Goal: Information Seeking & Learning: Compare options

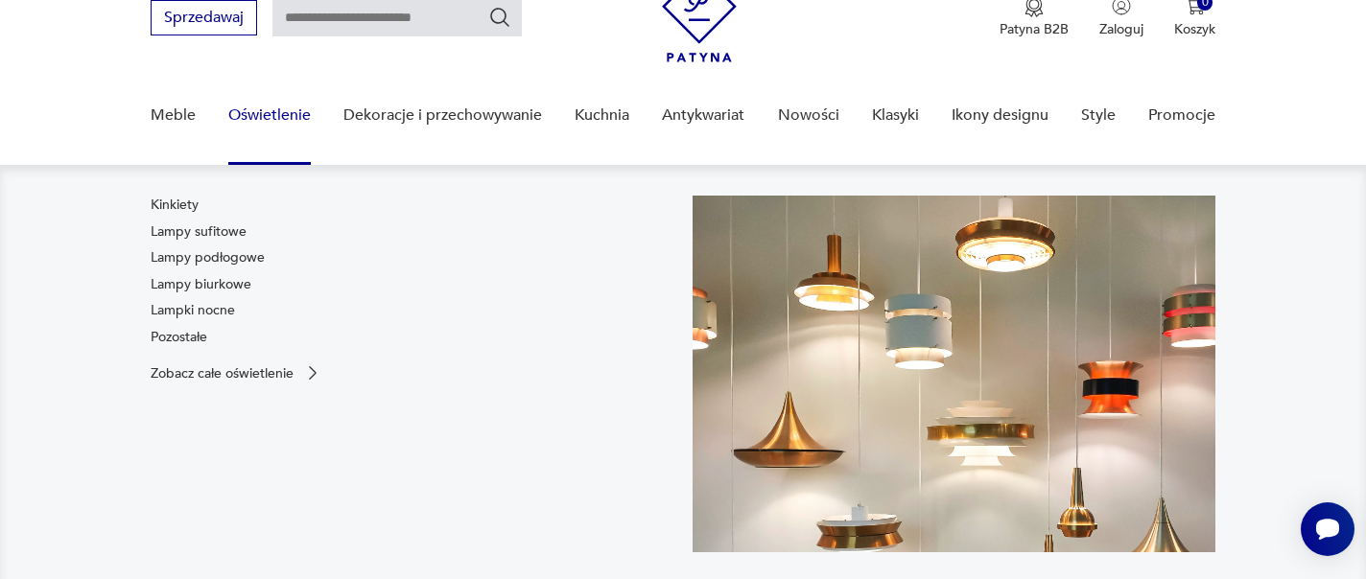
click at [184, 193] on nav "Kinkiety Lampy sufitowe Lampy podłogowe Lampy biurkowe Lampki nocne Pozostałe Z…" at bounding box center [683, 389] width 1366 height 449
click at [185, 200] on link "Kinkiety" at bounding box center [175, 205] width 48 height 19
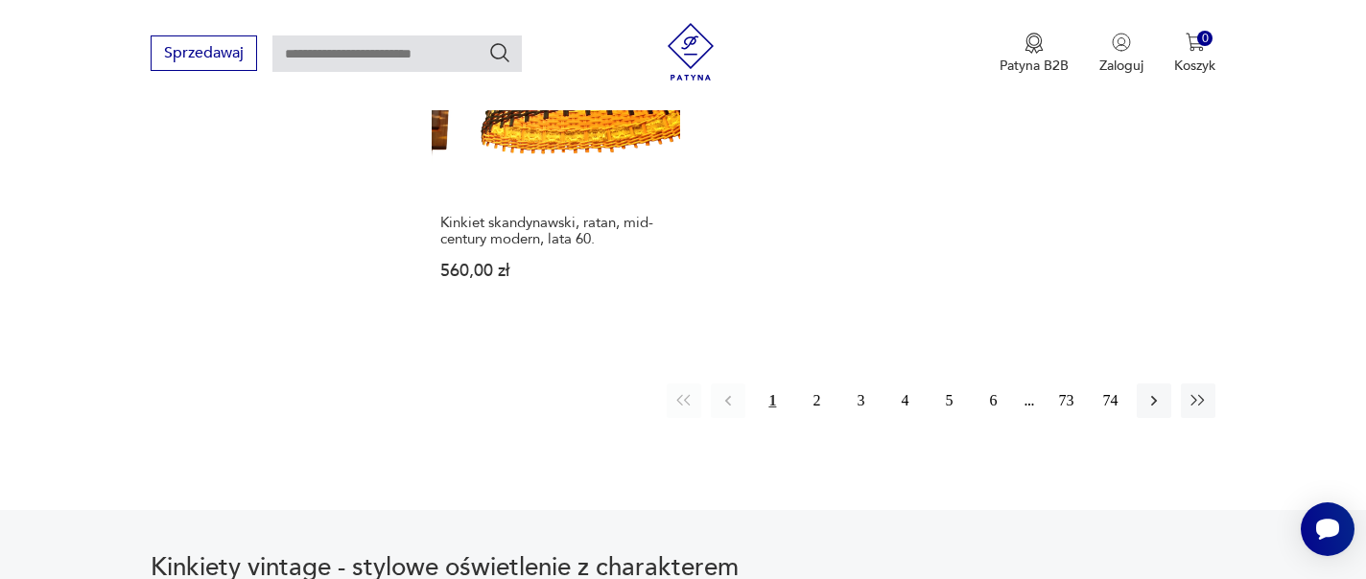
scroll to position [2947, 0]
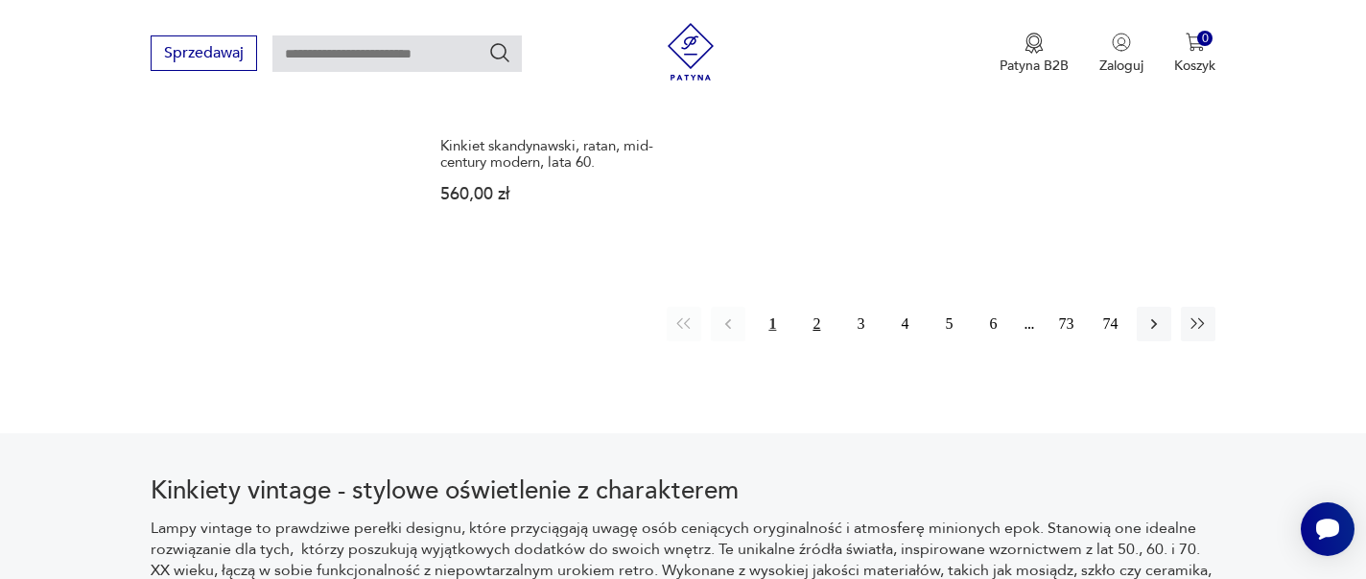
click at [828, 325] on button "2" at bounding box center [816, 324] width 35 height 35
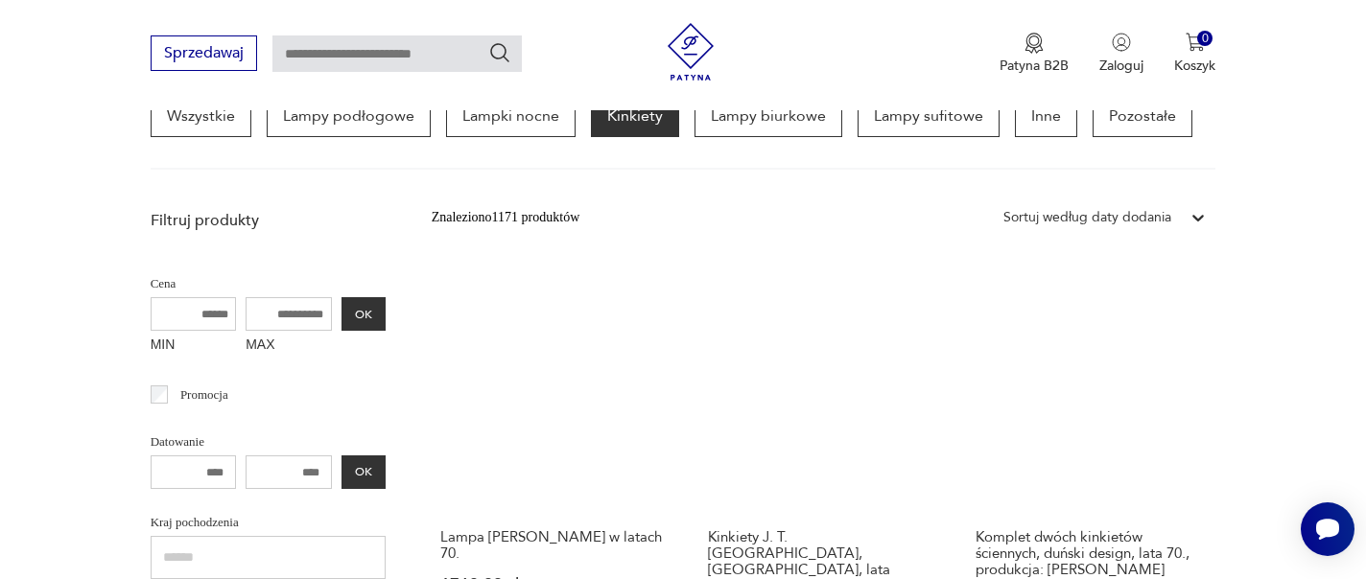
scroll to position [543, 0]
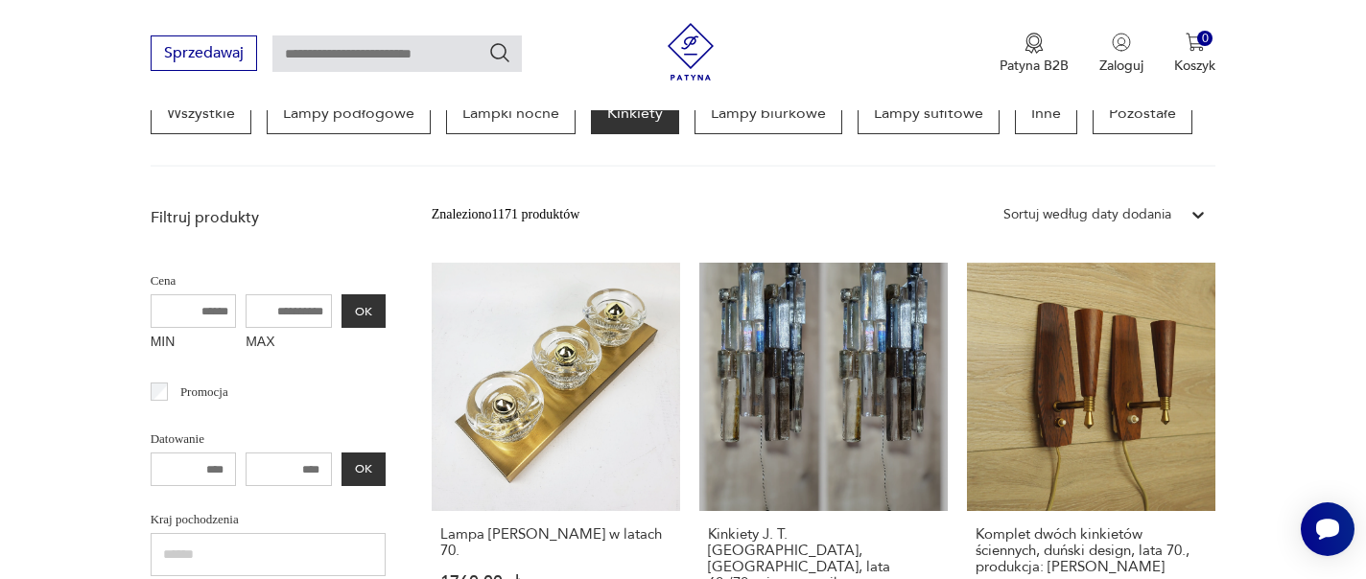
click at [1061, 217] on div "Sortuj według daty dodania" at bounding box center [1088, 214] width 168 height 21
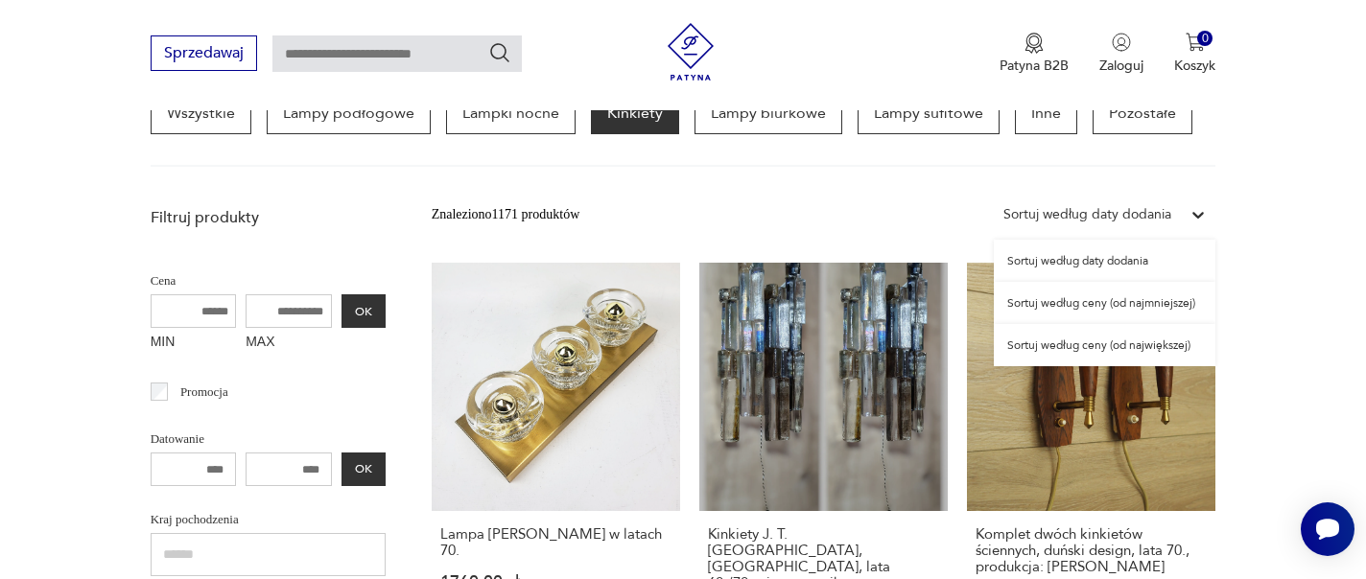
click at [1073, 307] on div "Sortuj według ceny (od najmniejszej)" at bounding box center [1105, 303] width 222 height 42
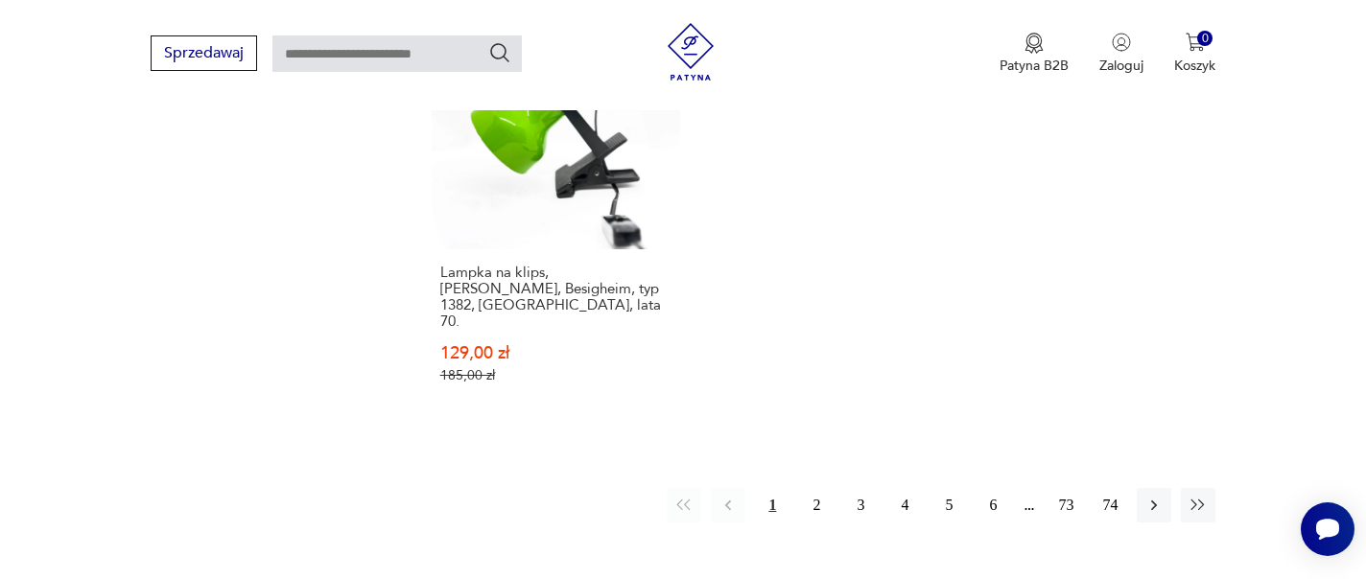
scroll to position [3066, 0]
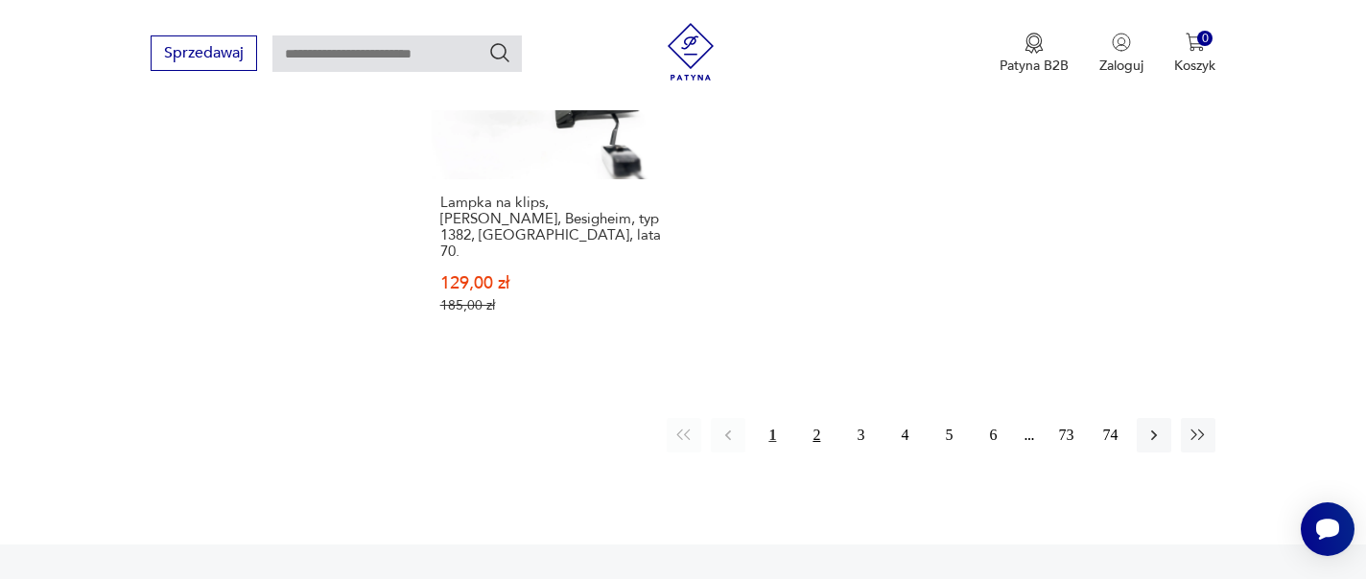
click at [817, 418] on button "2" at bounding box center [816, 435] width 35 height 35
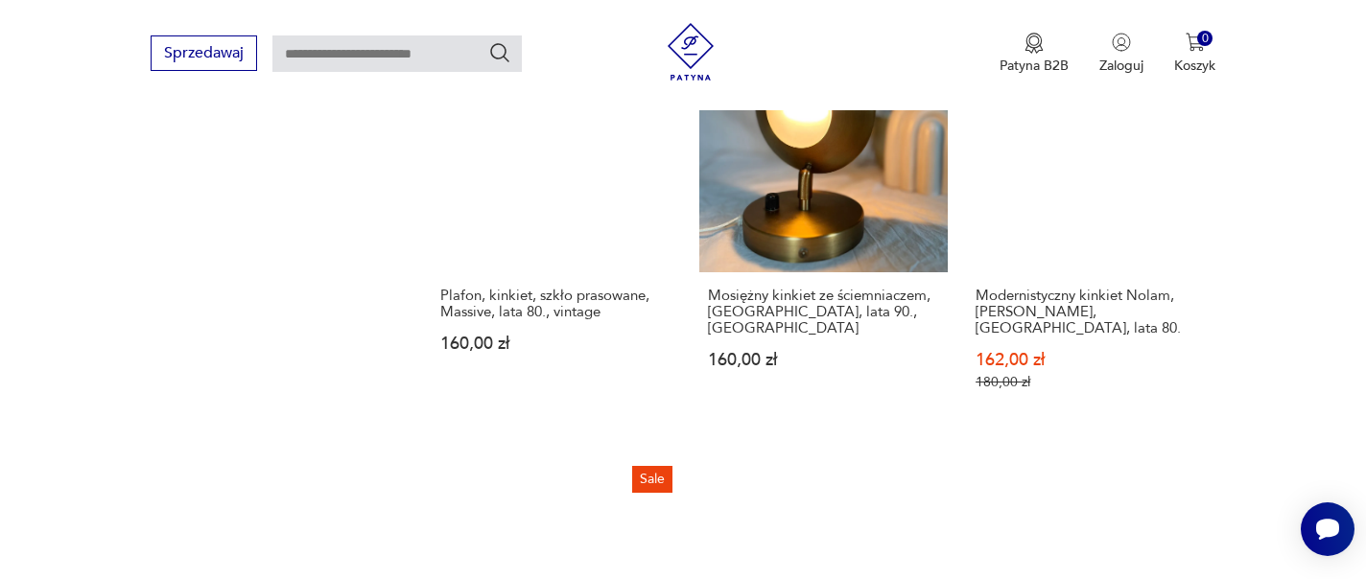
scroll to position [2821, 0]
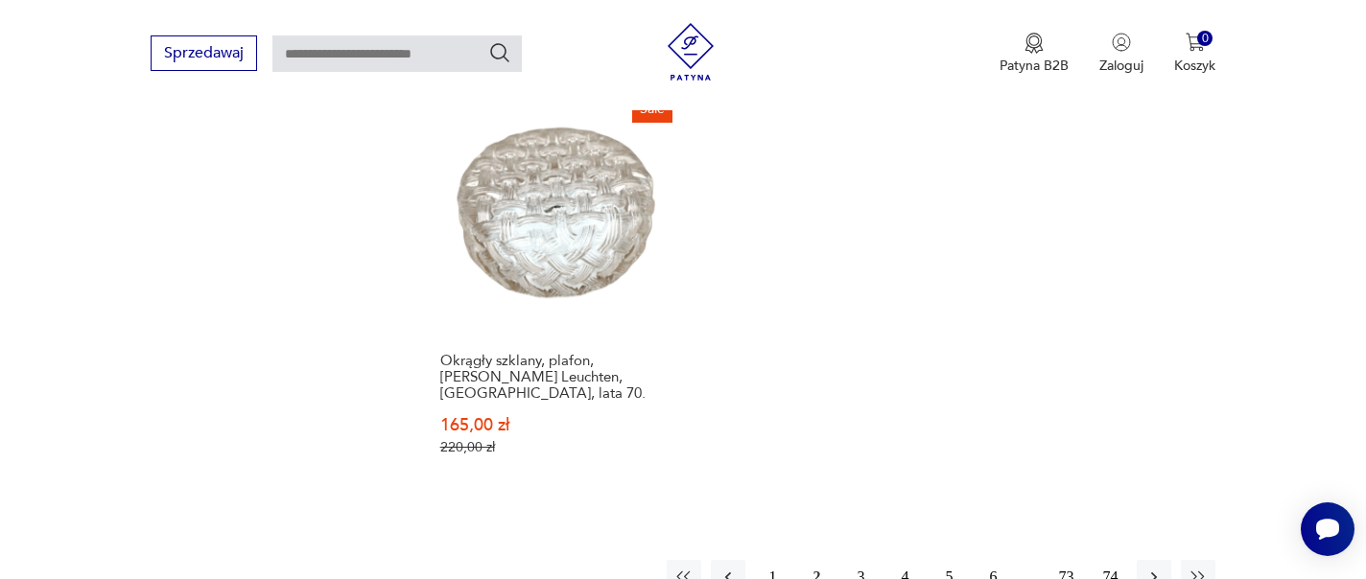
click at [863, 560] on button "3" at bounding box center [860, 577] width 35 height 35
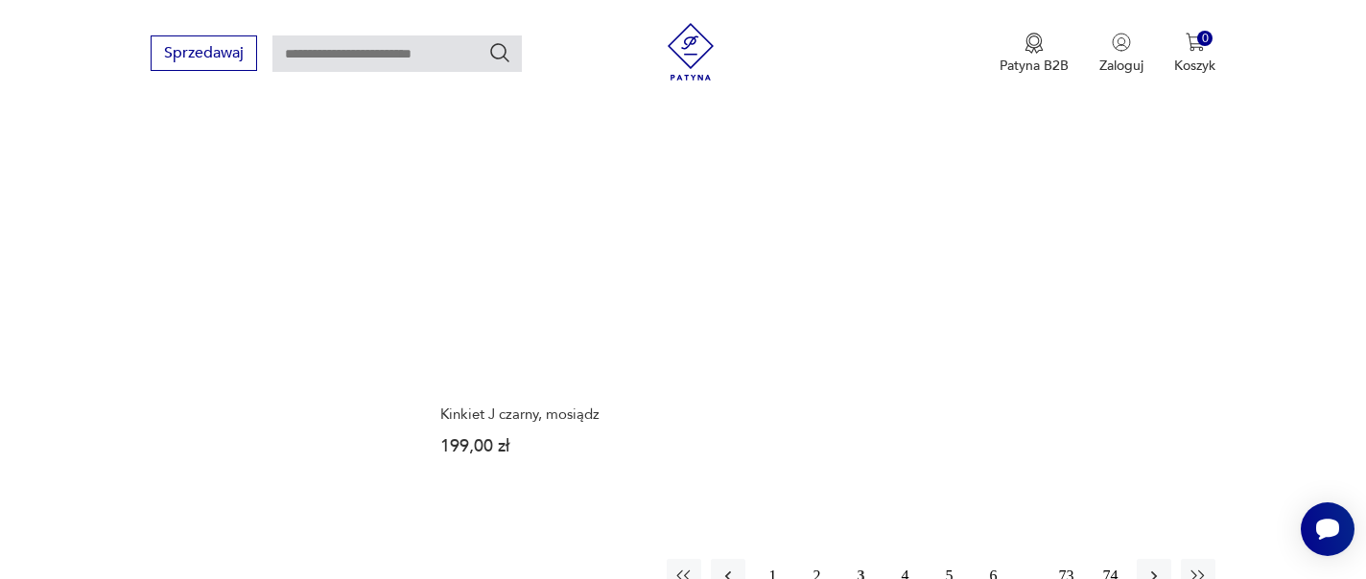
scroll to position [2806, 0]
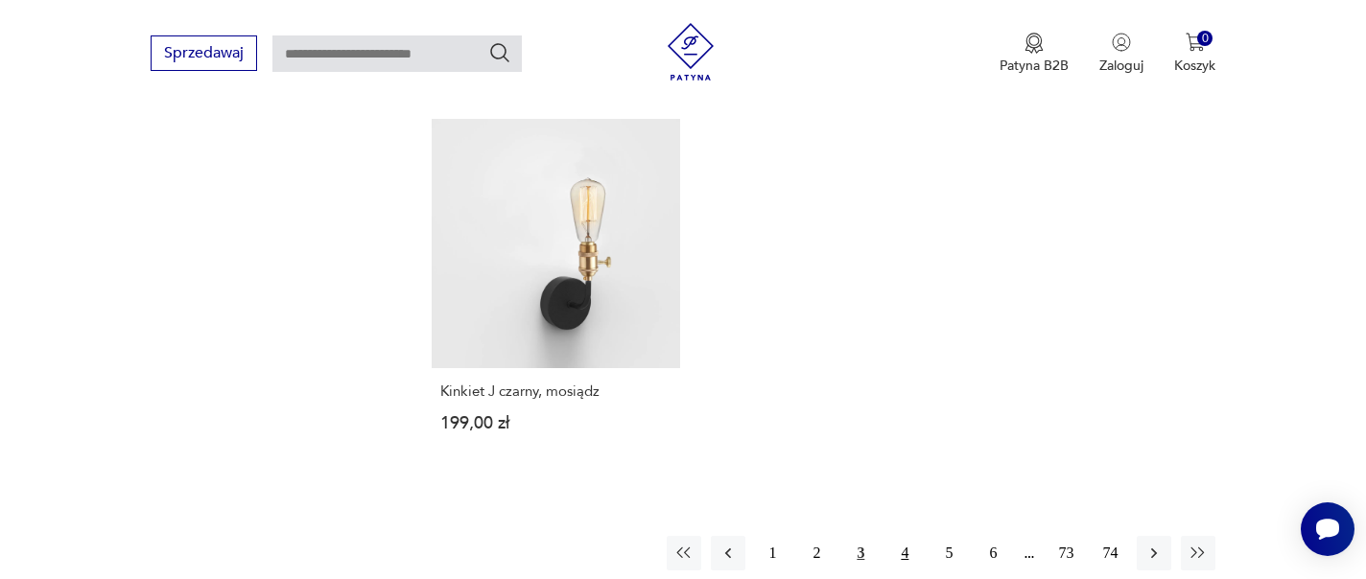
click at [898, 536] on button "4" at bounding box center [904, 553] width 35 height 35
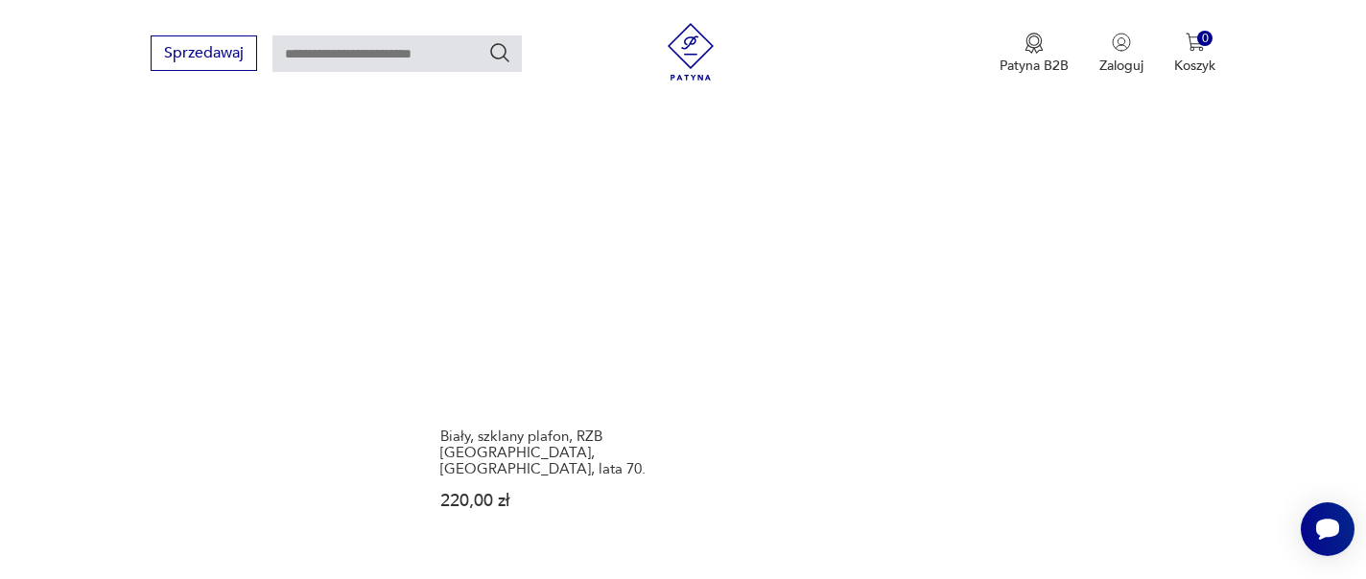
scroll to position [2944, 0]
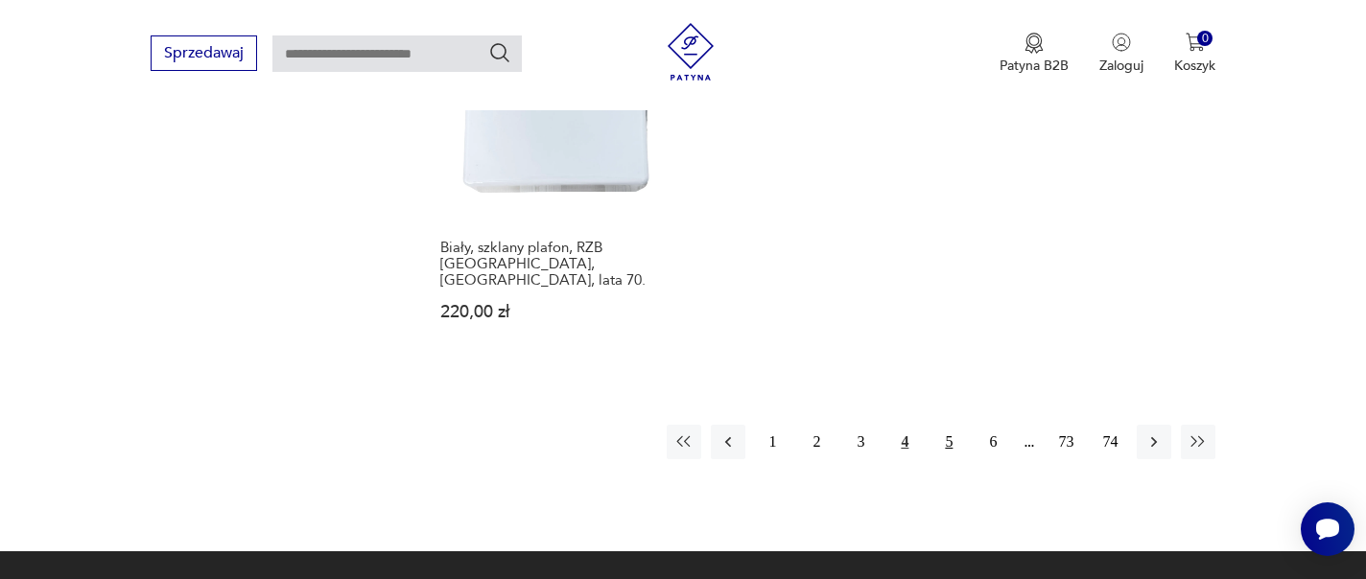
click at [953, 425] on button "5" at bounding box center [949, 442] width 35 height 35
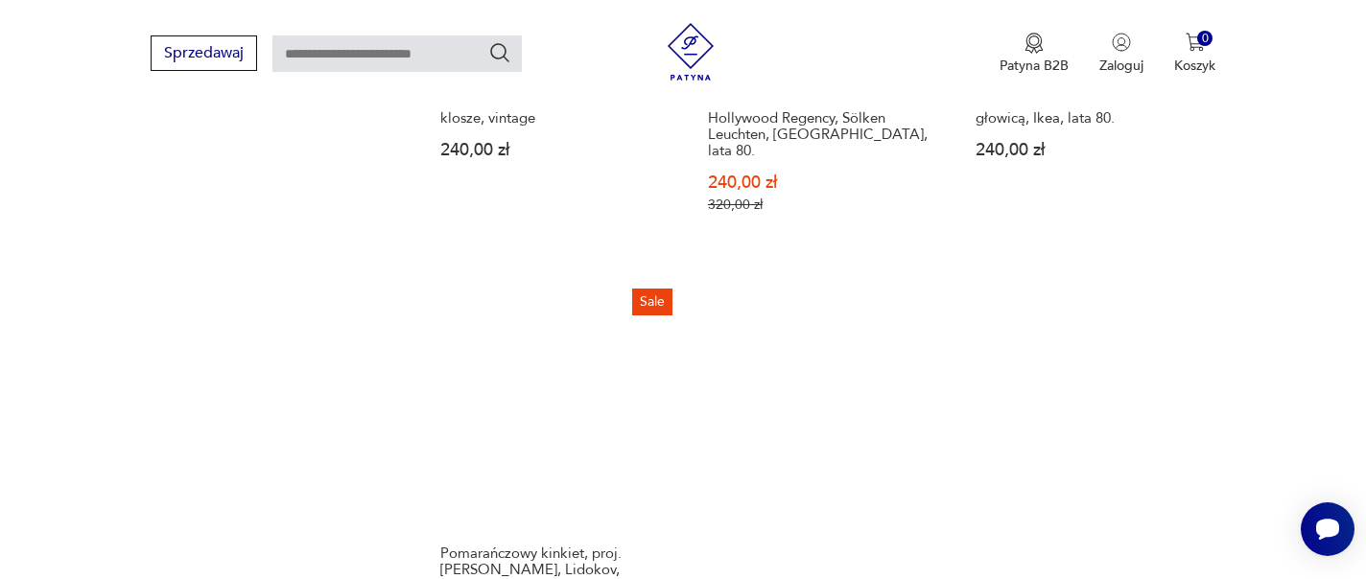
scroll to position [2832, 0]
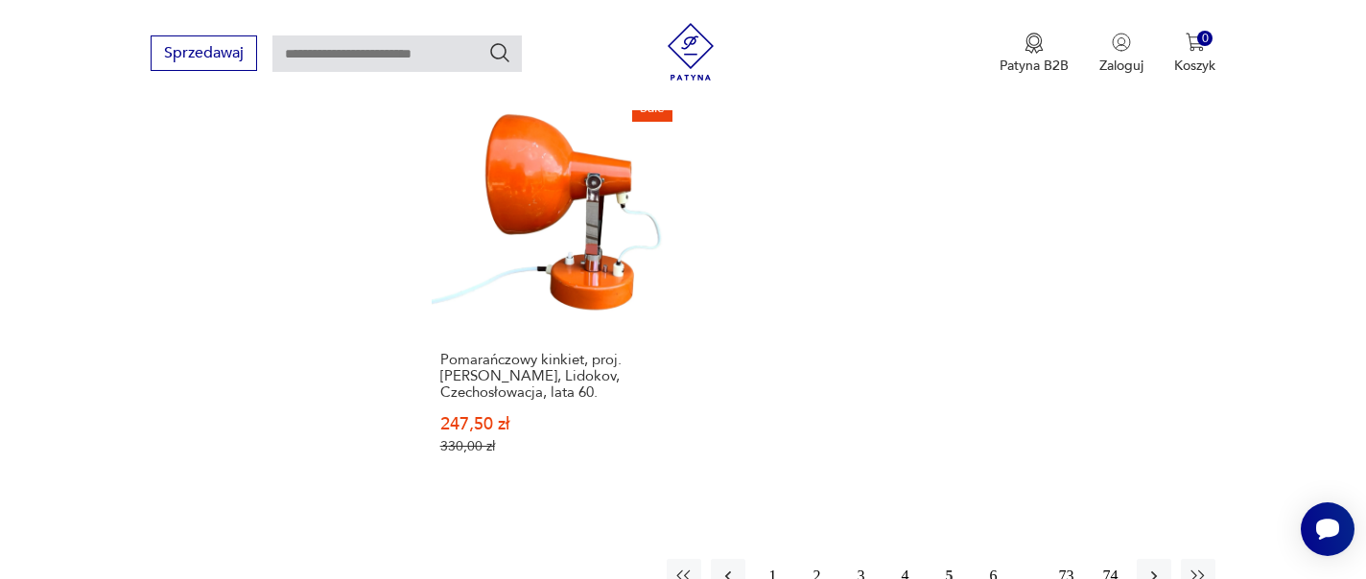
click at [984, 559] on button "6" at bounding box center [993, 576] width 35 height 35
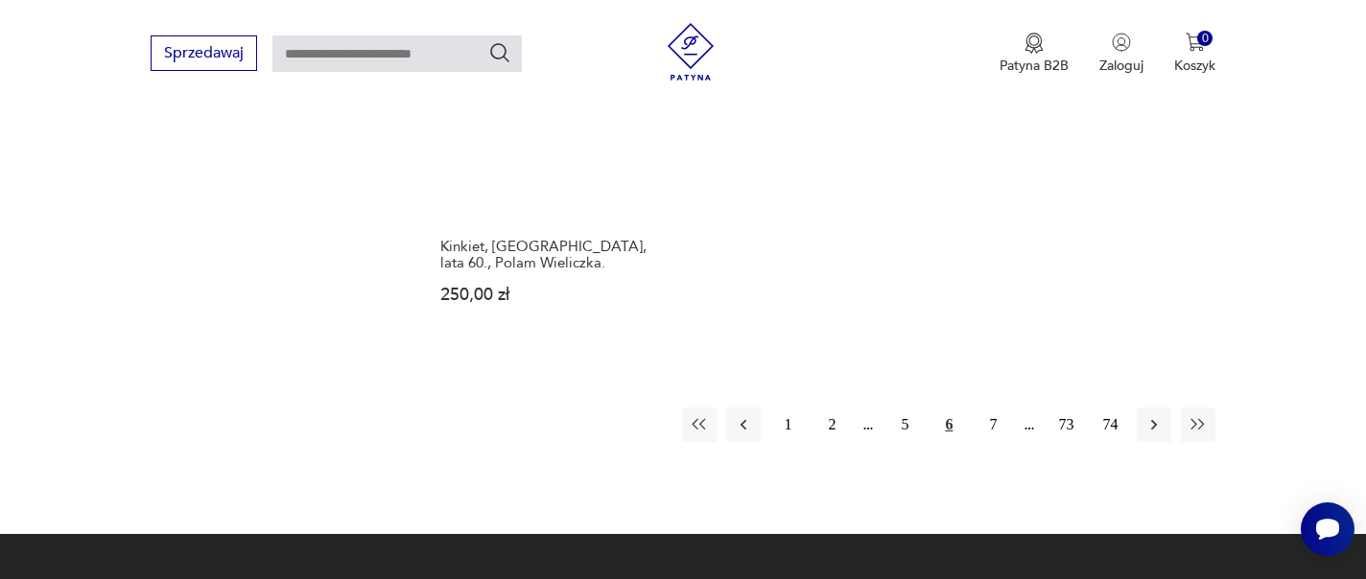
scroll to position [3014, 0]
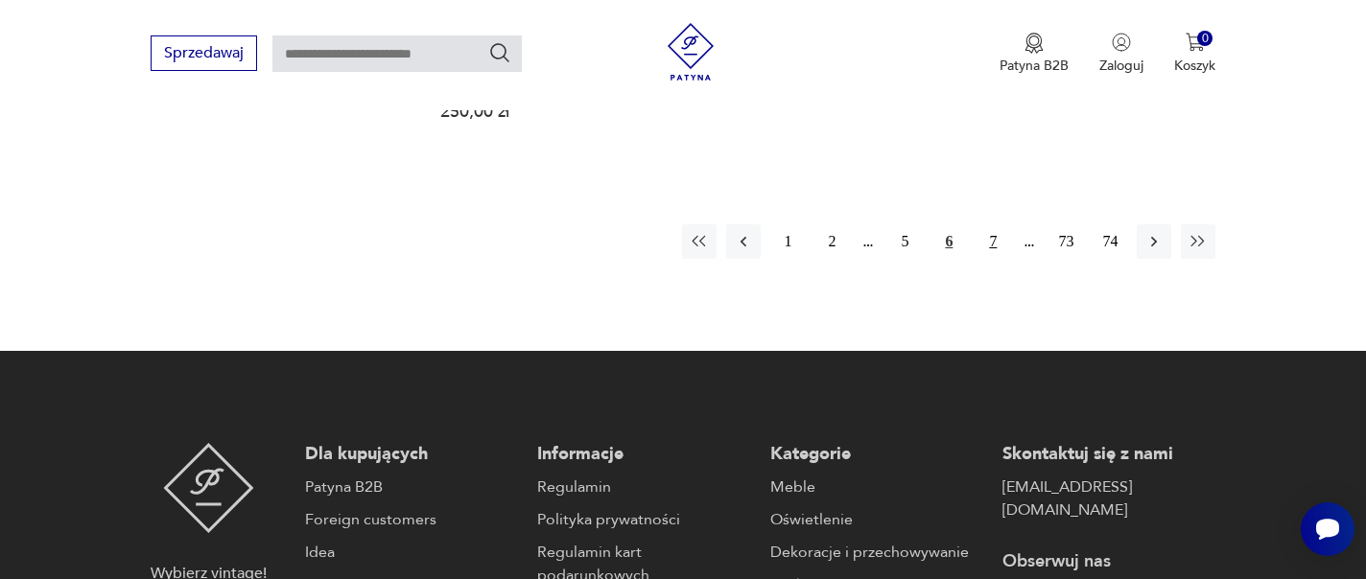
click at [985, 225] on button "7" at bounding box center [993, 242] width 35 height 35
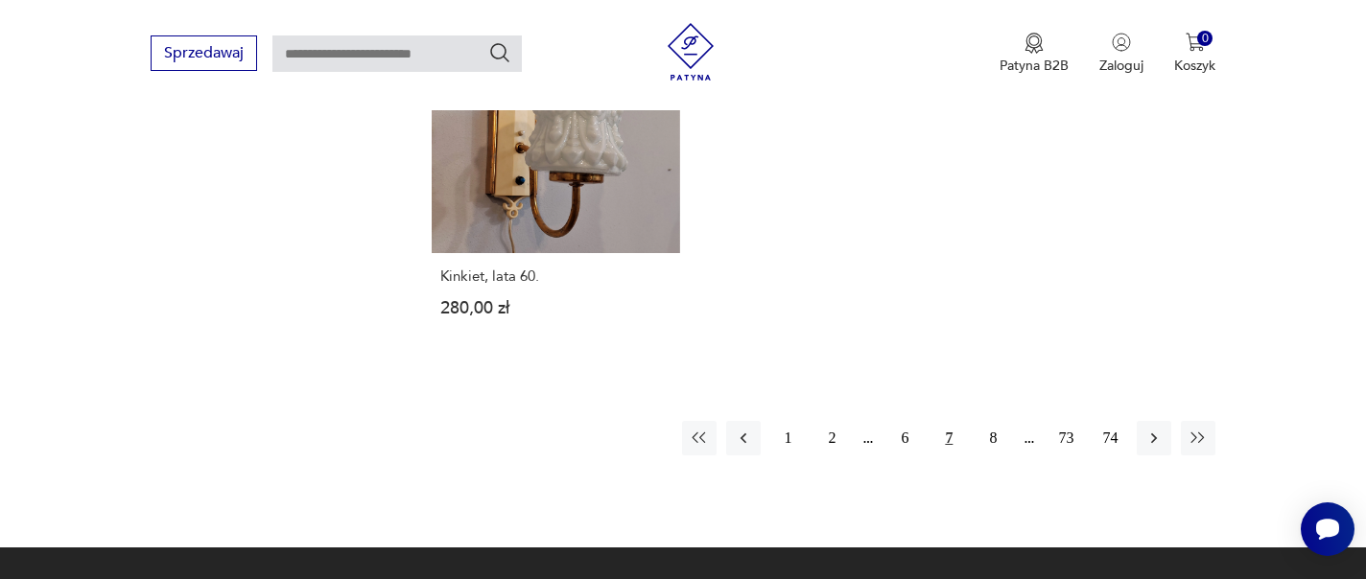
scroll to position [3022, 0]
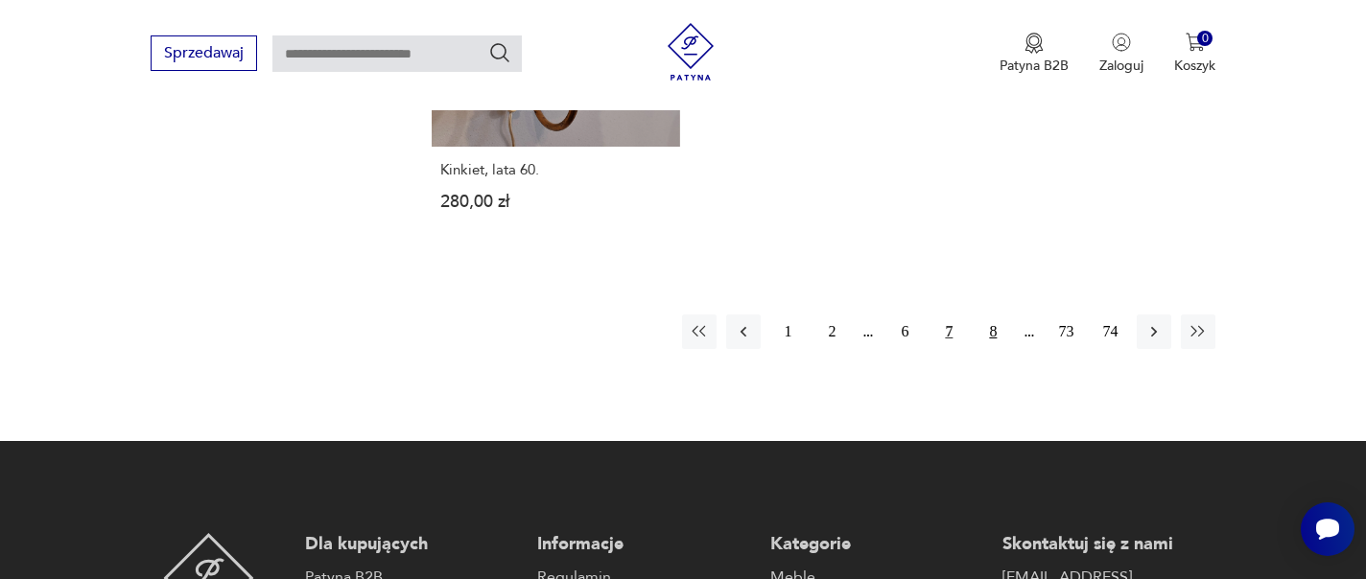
click at [988, 315] on button "8" at bounding box center [993, 332] width 35 height 35
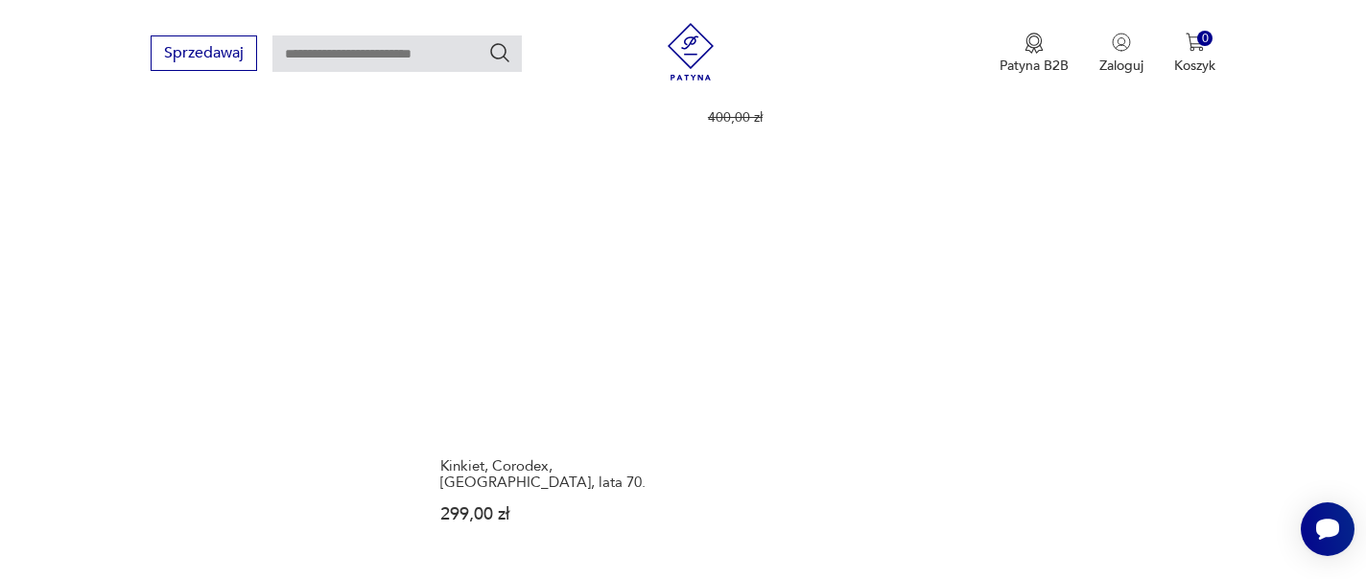
scroll to position [2671, 0]
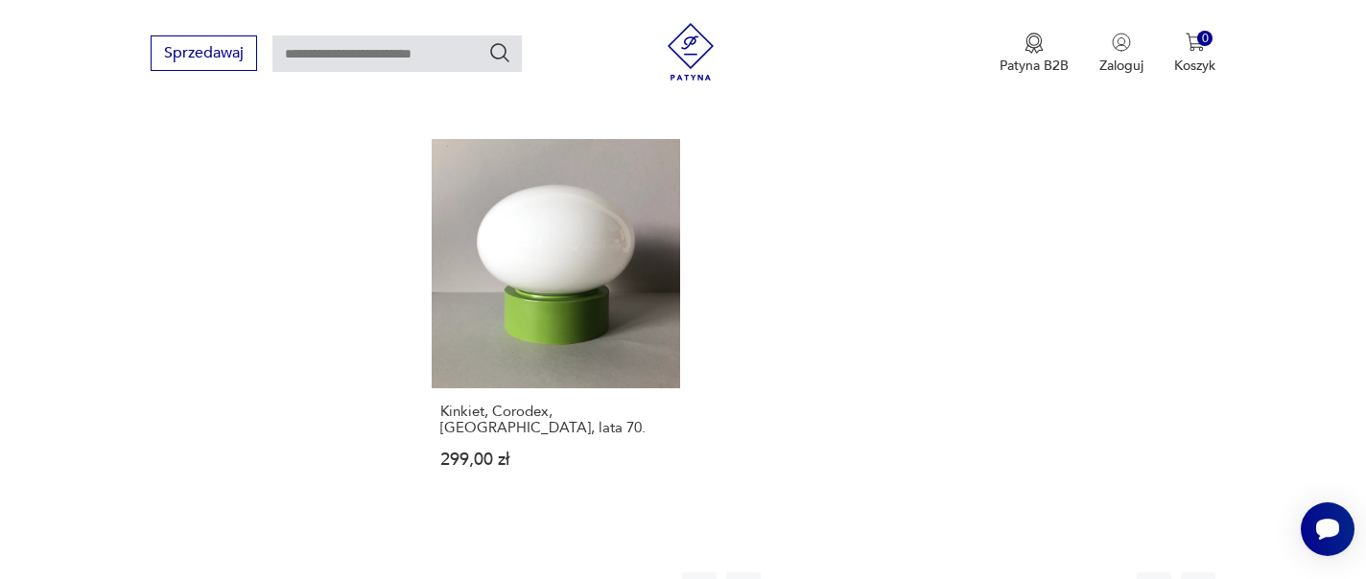
click at [998, 573] on button "9" at bounding box center [993, 590] width 35 height 35
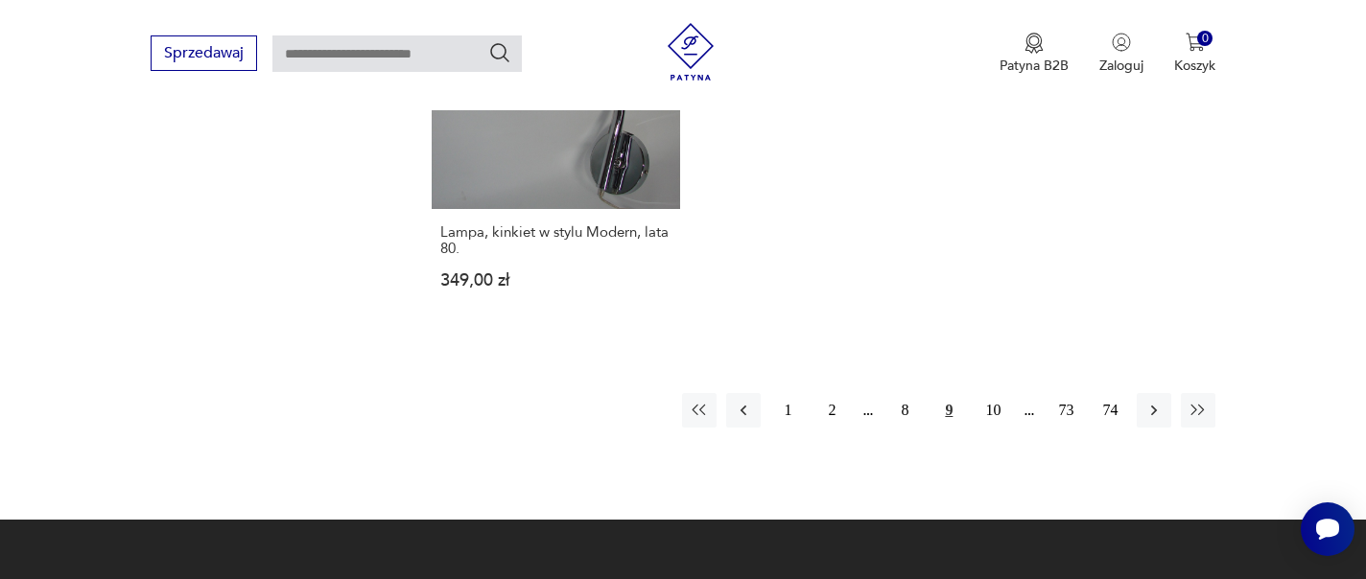
scroll to position [2959, 0]
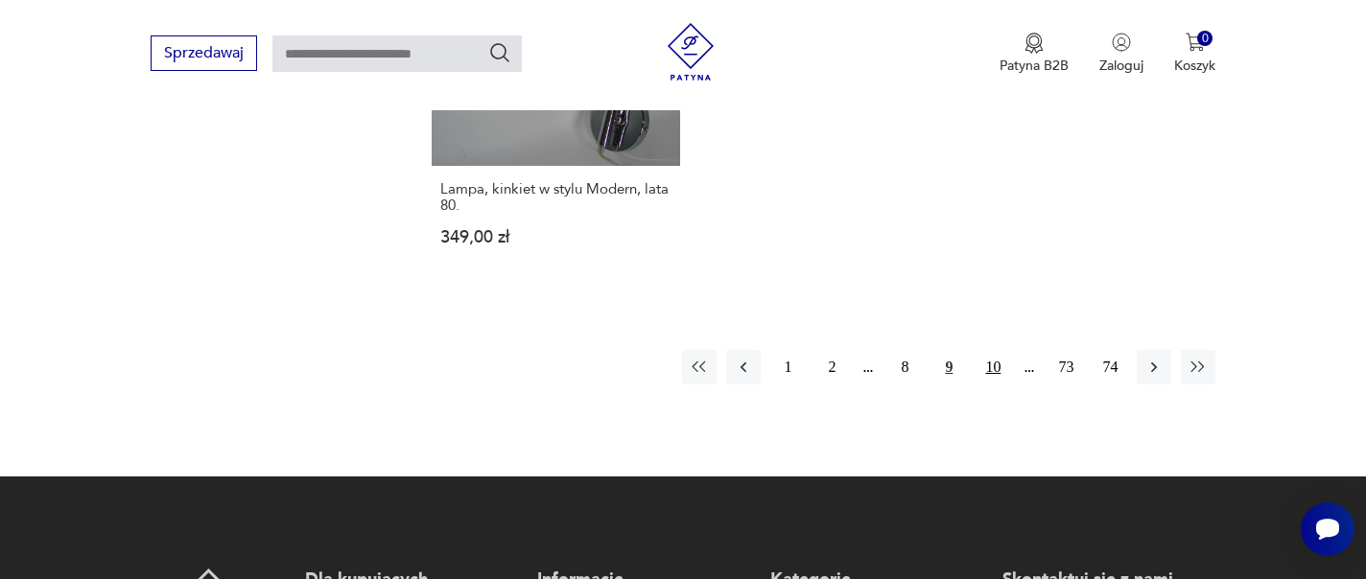
click at [997, 350] on button "10" at bounding box center [993, 367] width 35 height 35
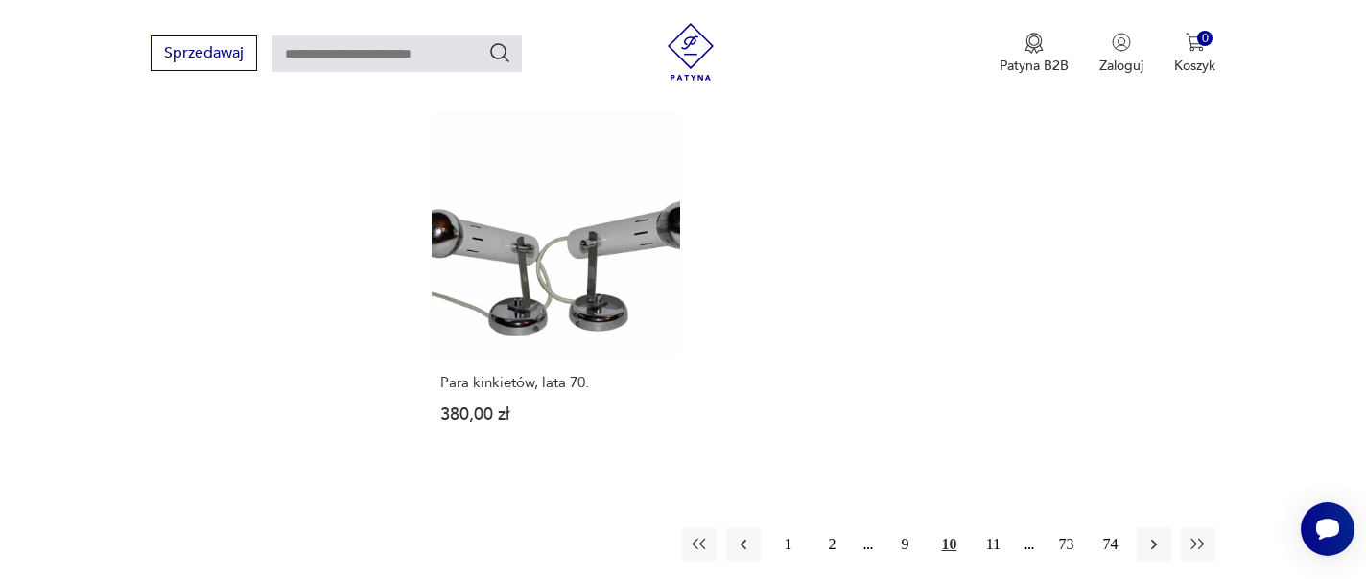
scroll to position [2725, 0]
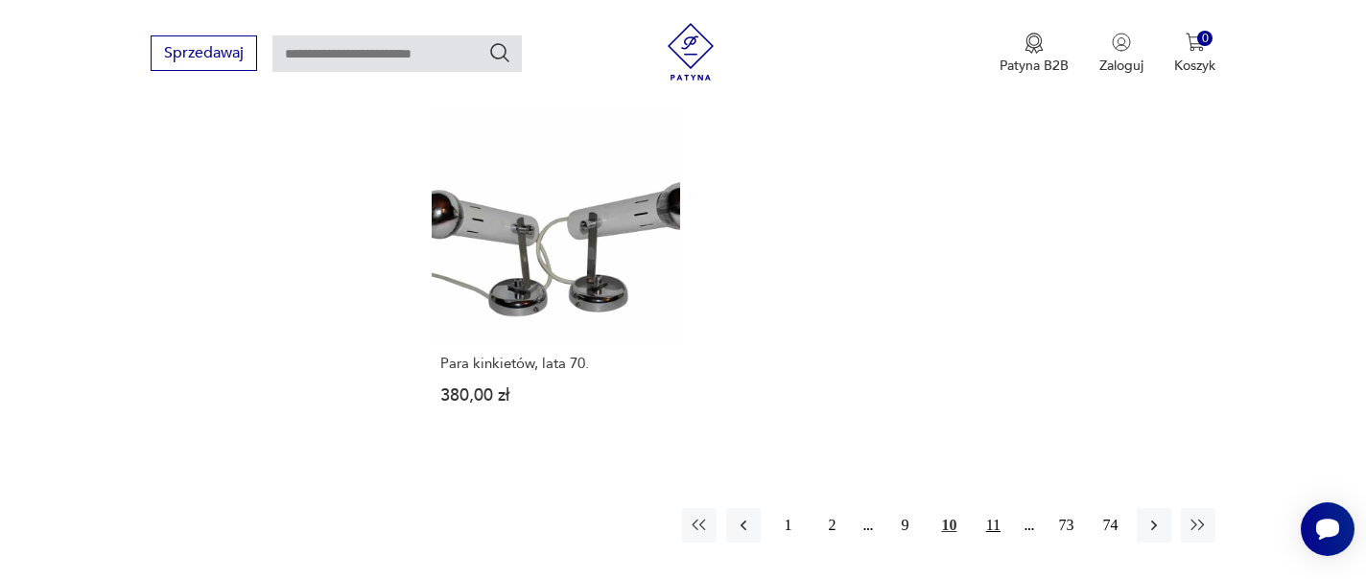
click at [988, 508] on button "11" at bounding box center [993, 525] width 35 height 35
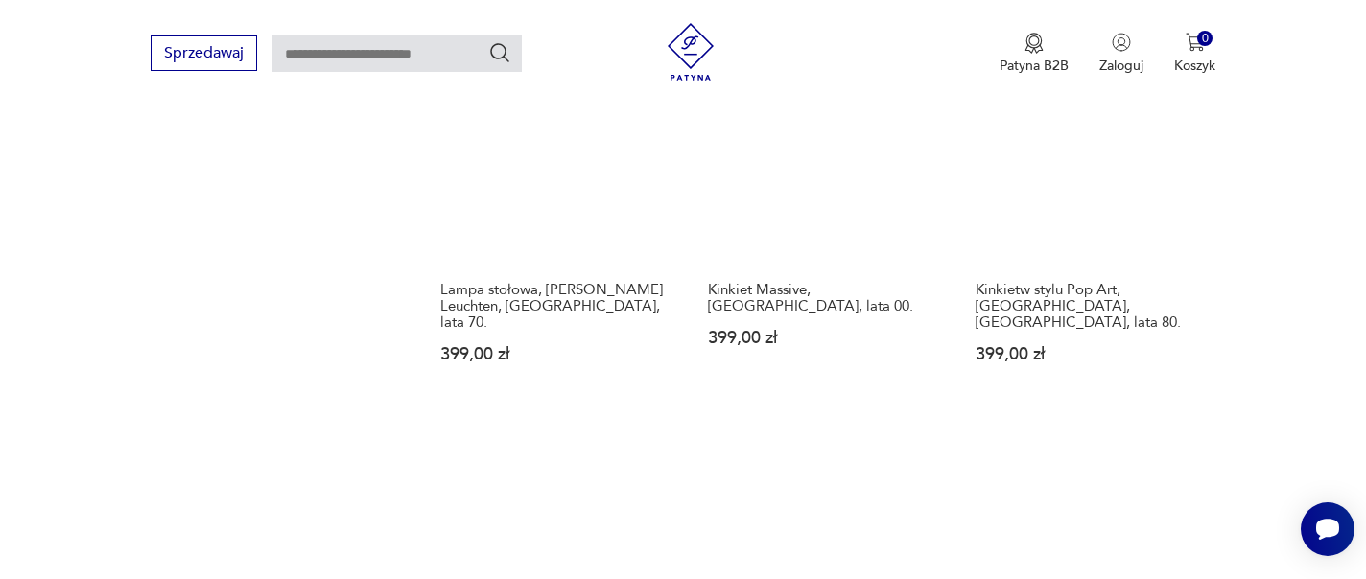
scroll to position [2684, 0]
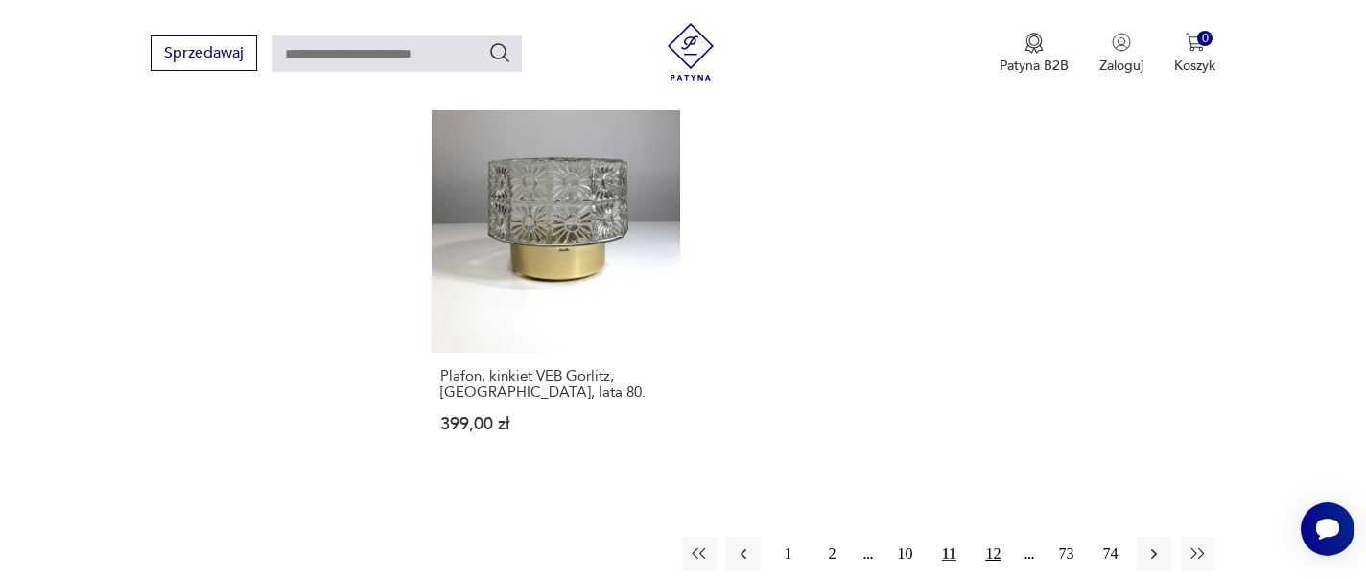
click at [984, 537] on button "12" at bounding box center [993, 554] width 35 height 35
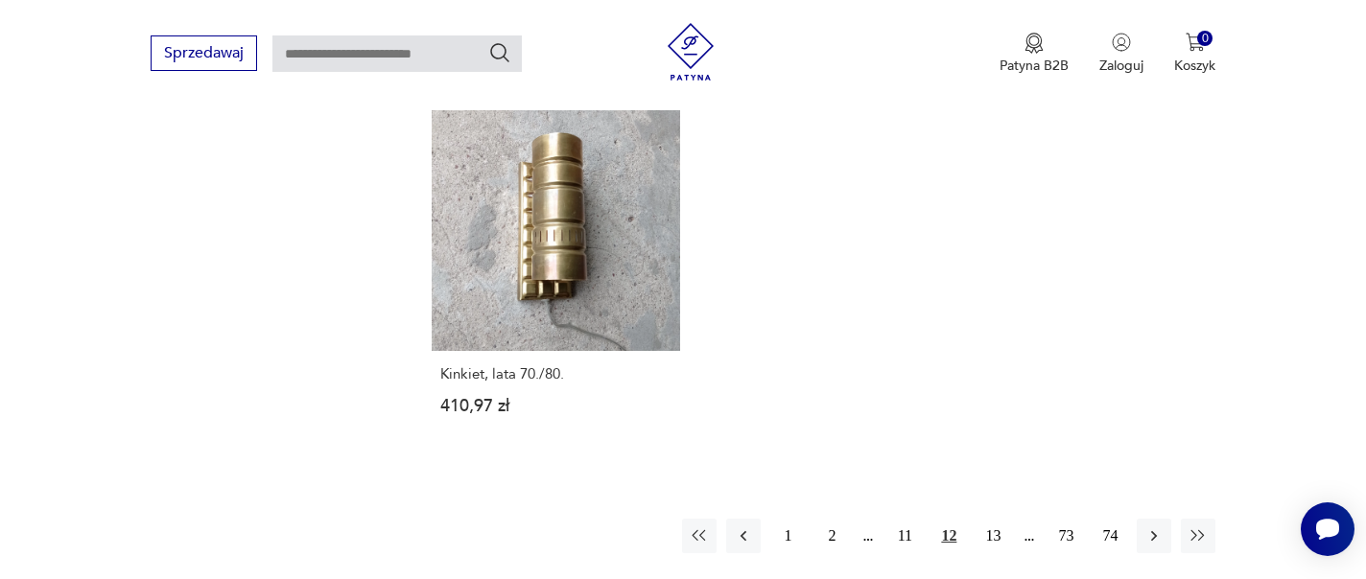
scroll to position [2858, 0]
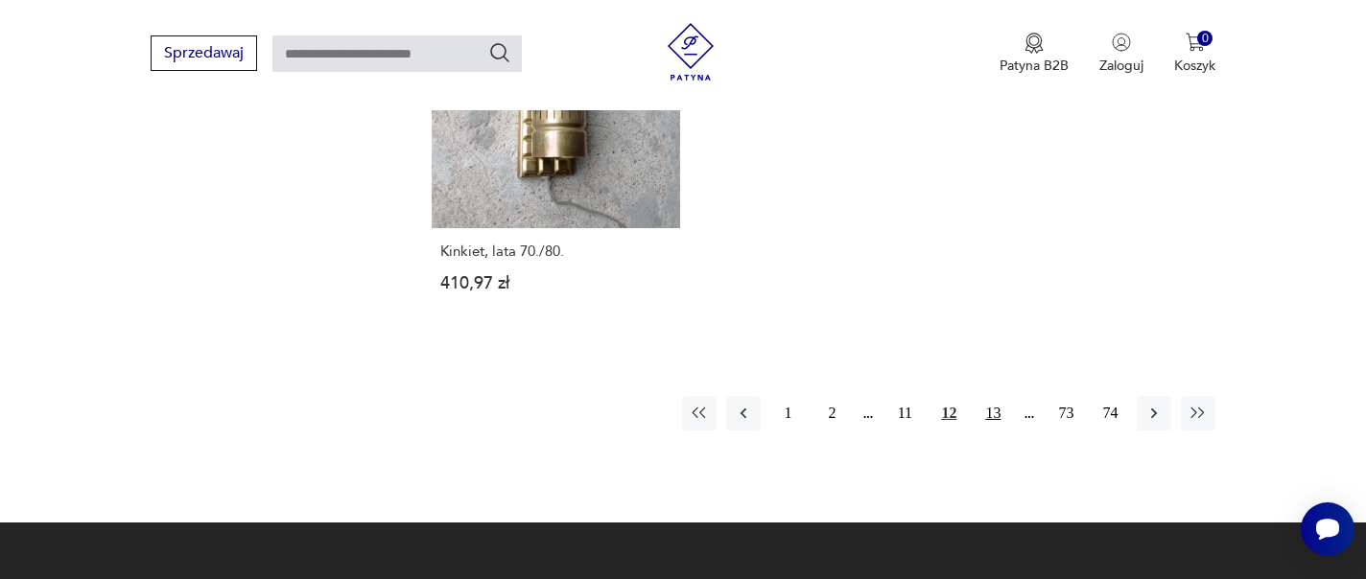
click at [988, 396] on button "13" at bounding box center [993, 413] width 35 height 35
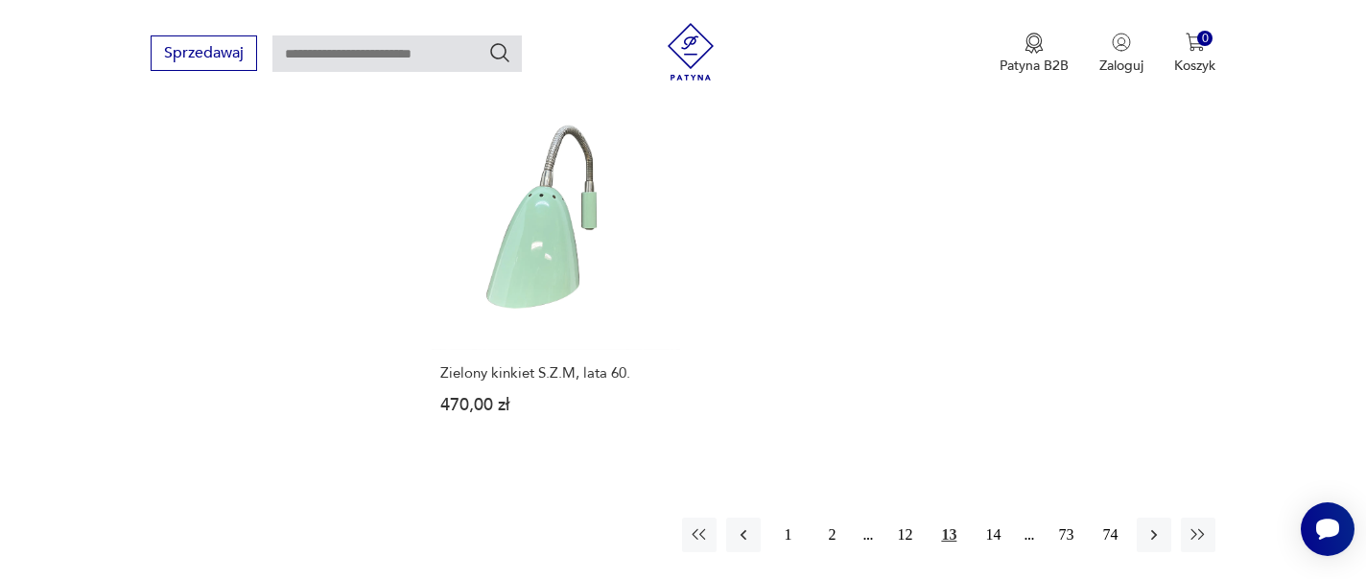
scroll to position [2855, 0]
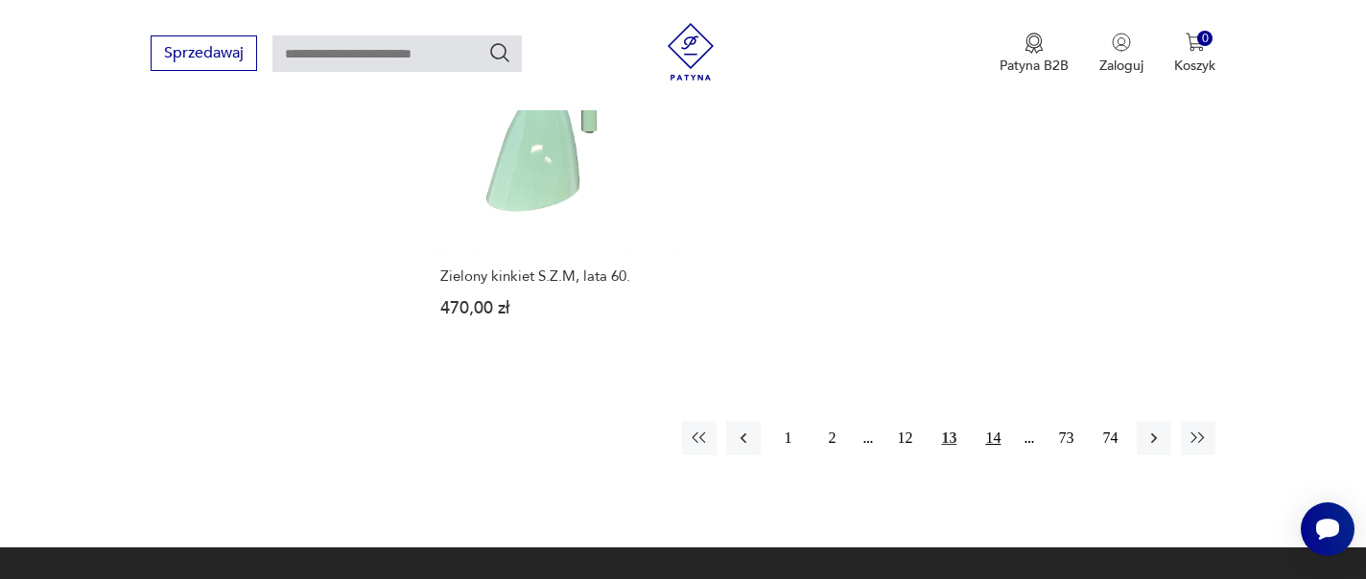
click at [1004, 421] on button "14" at bounding box center [993, 438] width 35 height 35
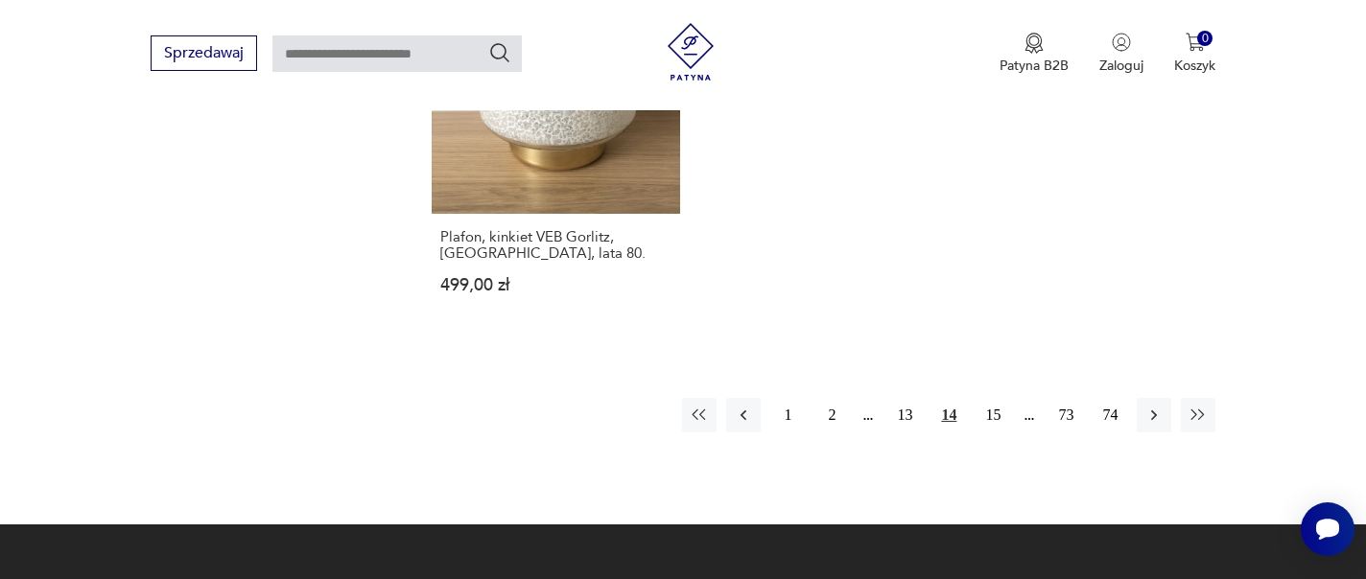
scroll to position [2948, 0]
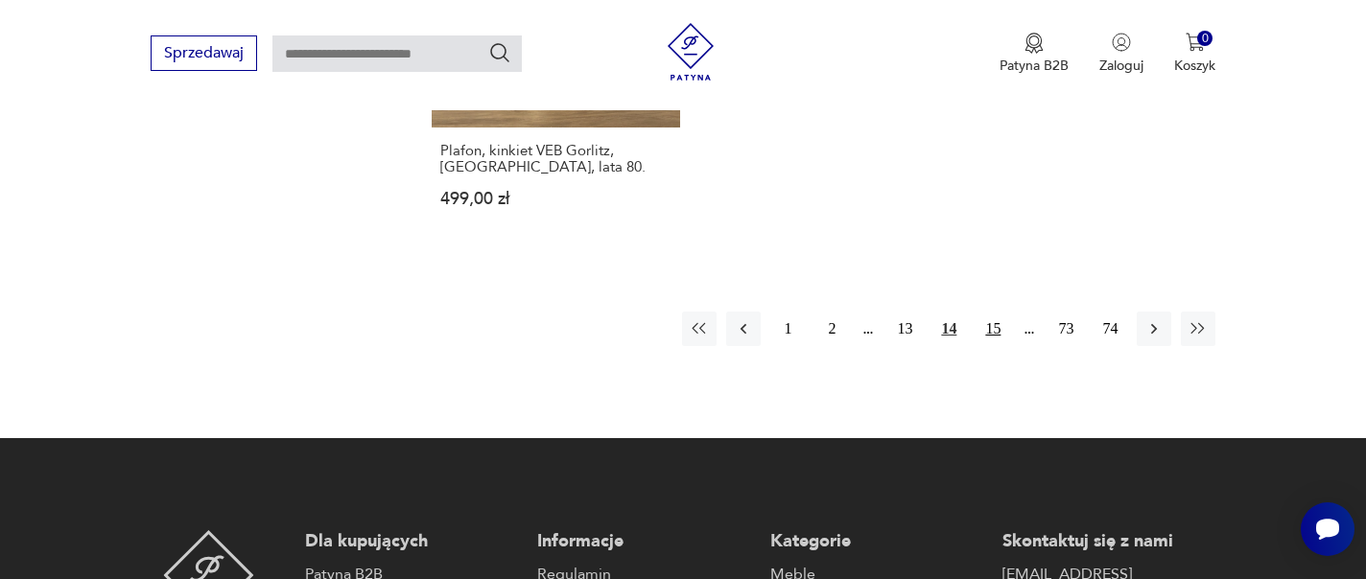
click at [1004, 312] on button "15" at bounding box center [993, 329] width 35 height 35
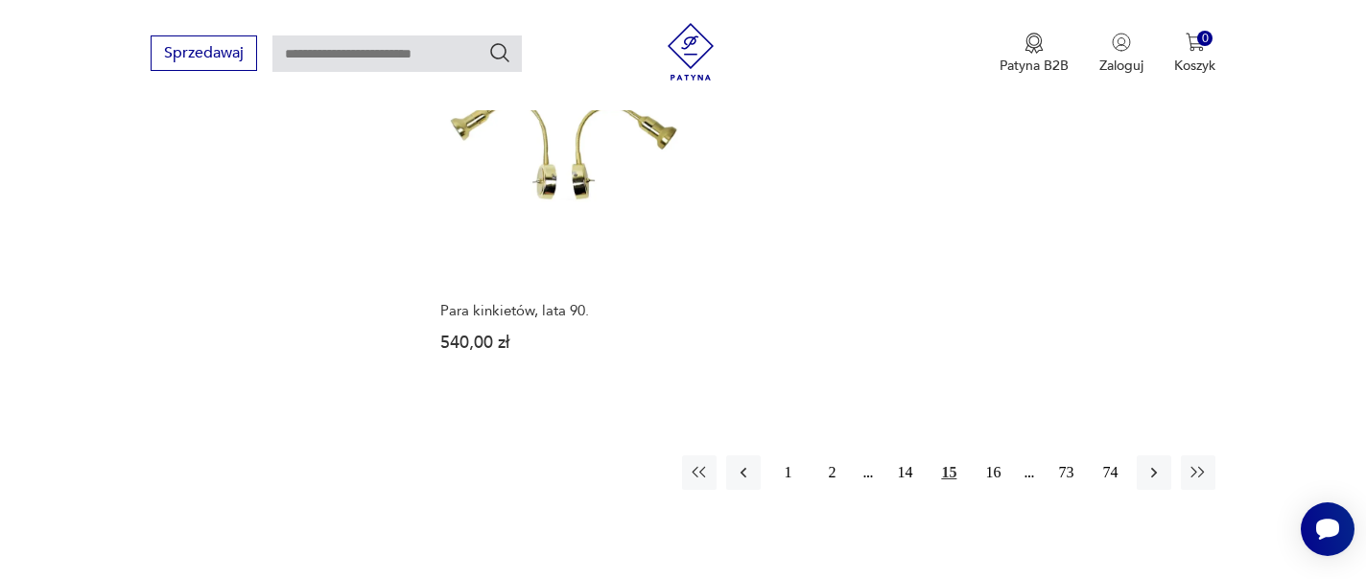
scroll to position [2865, 0]
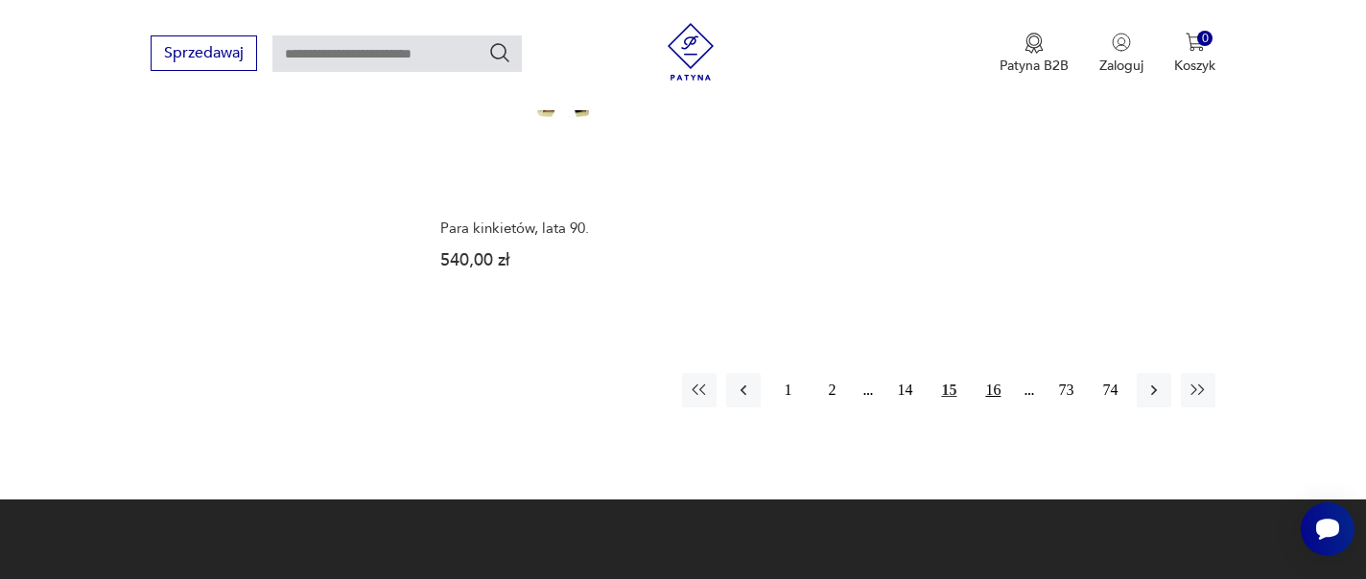
click at [988, 384] on button "16" at bounding box center [993, 390] width 35 height 35
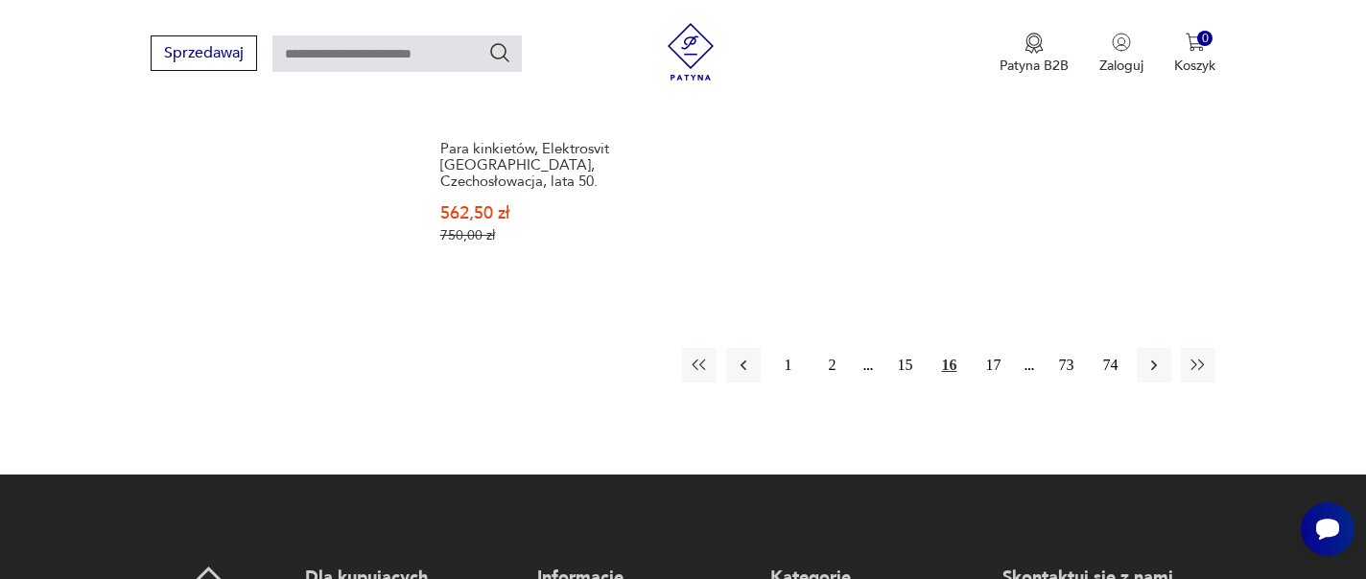
scroll to position [3011, 0]
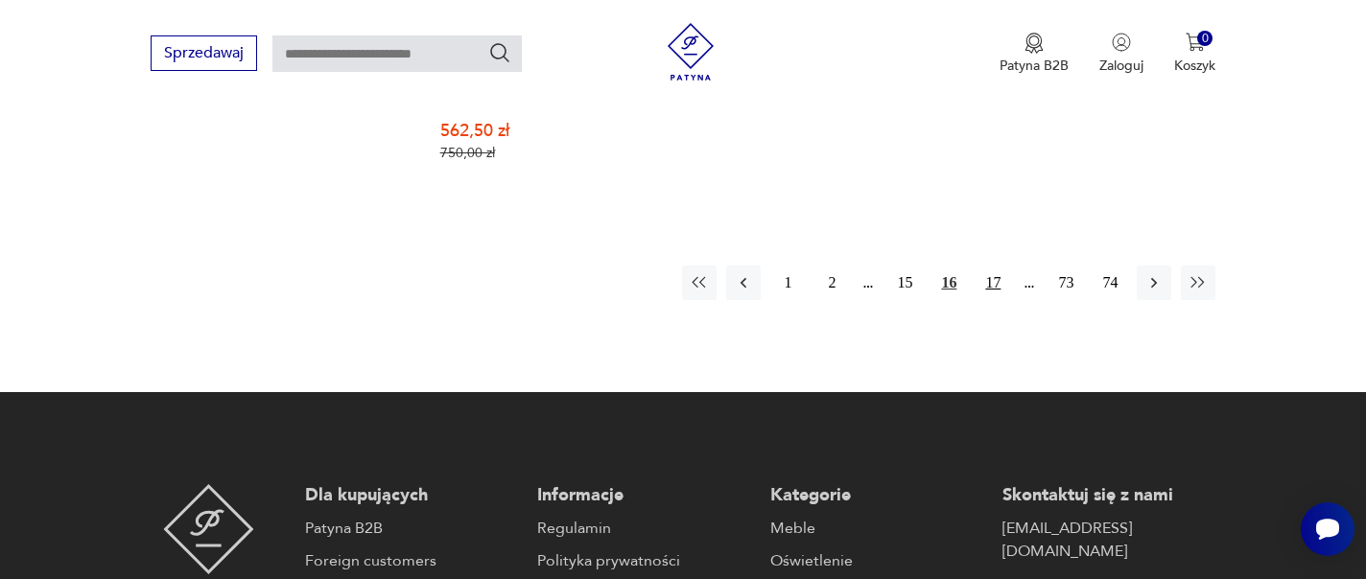
click at [994, 266] on button "17" at bounding box center [993, 283] width 35 height 35
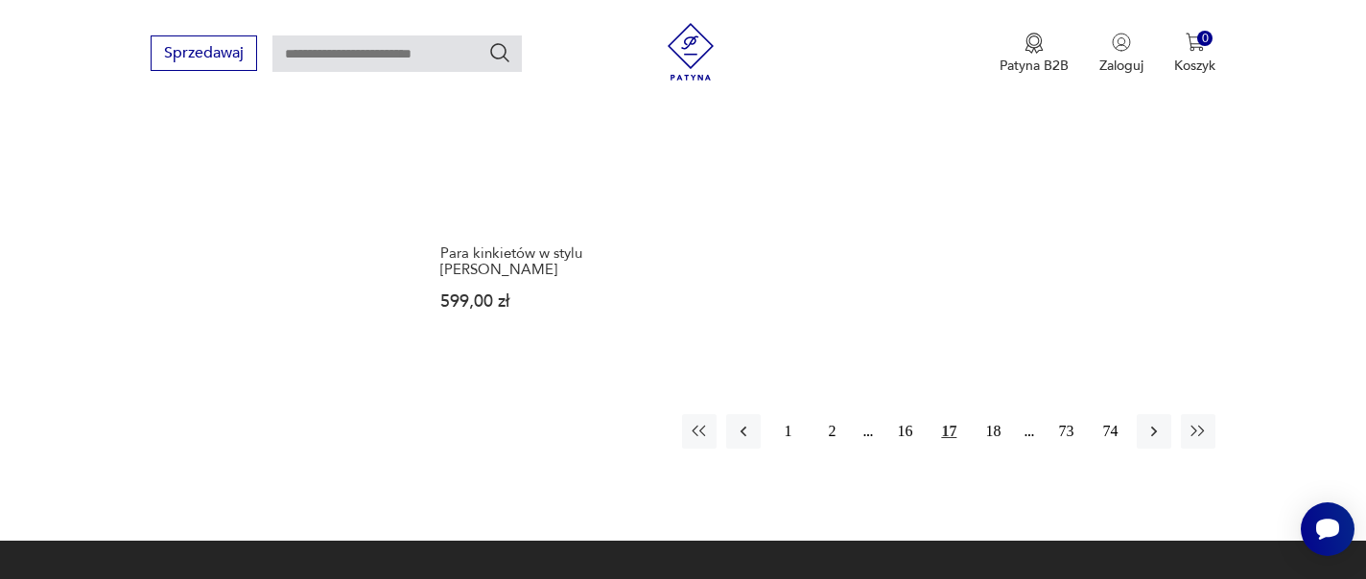
scroll to position [2929, 0]
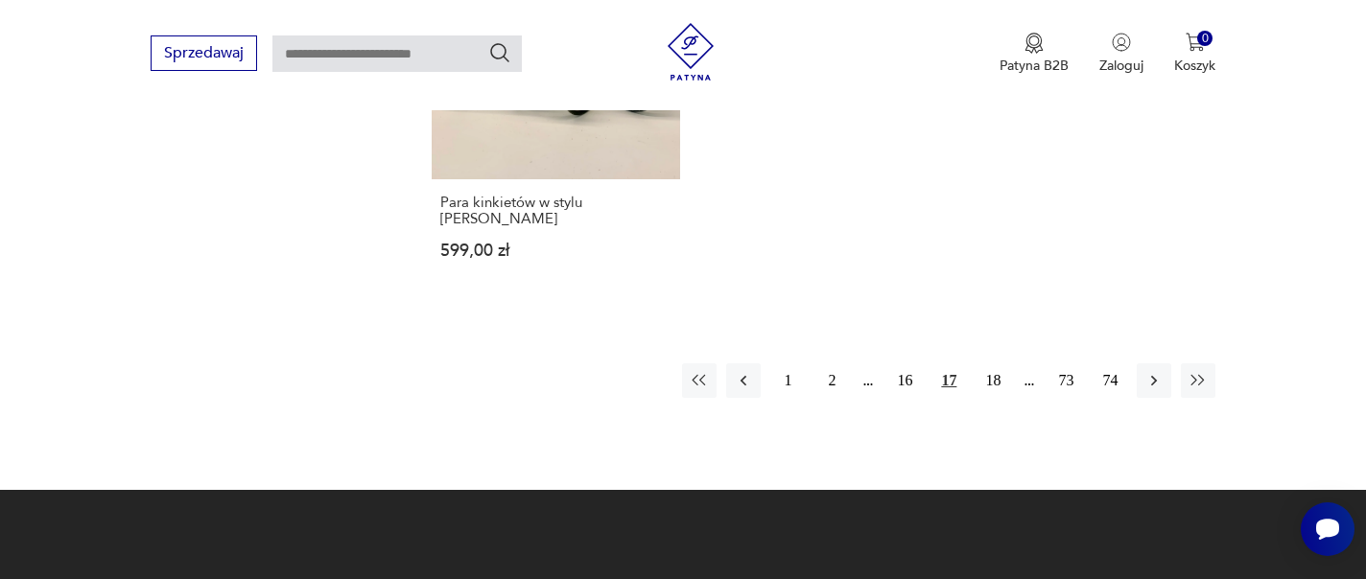
click at [999, 364] on button "18" at bounding box center [993, 381] width 35 height 35
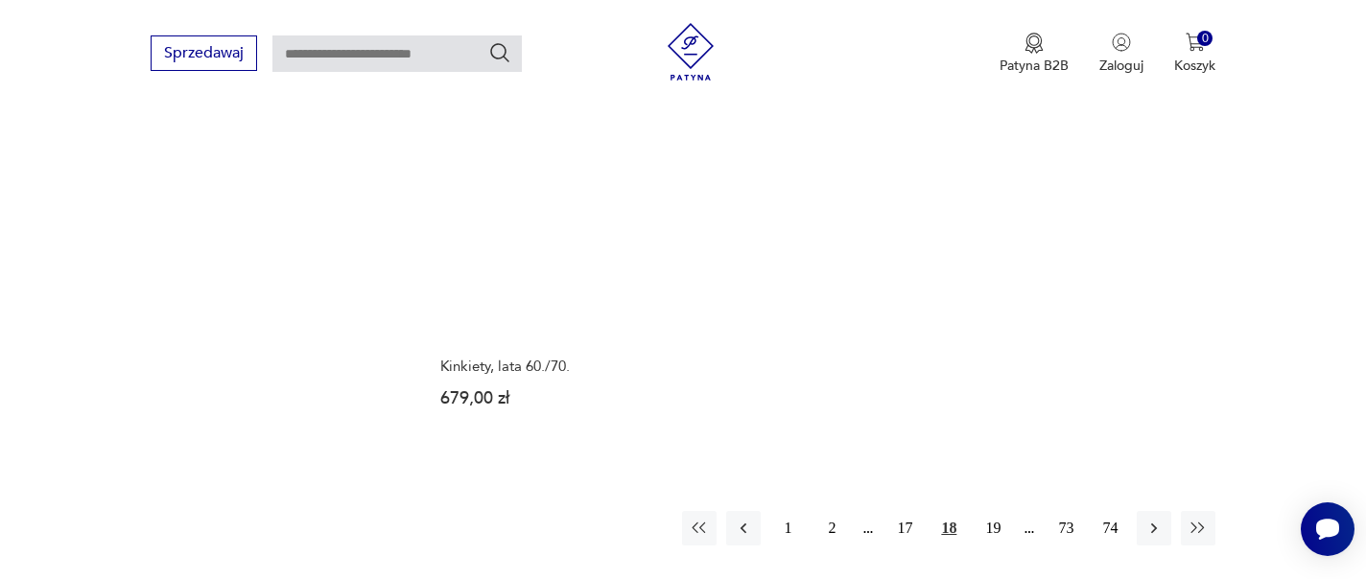
scroll to position [2760, 0]
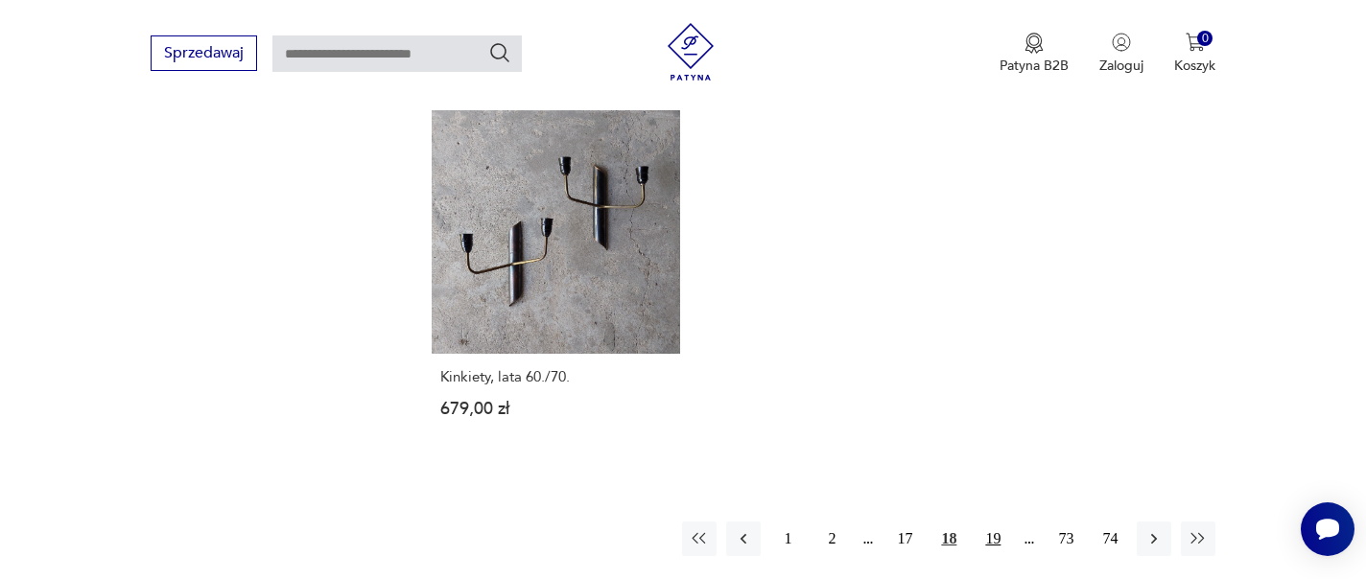
click at [995, 524] on button "19" at bounding box center [993, 539] width 35 height 35
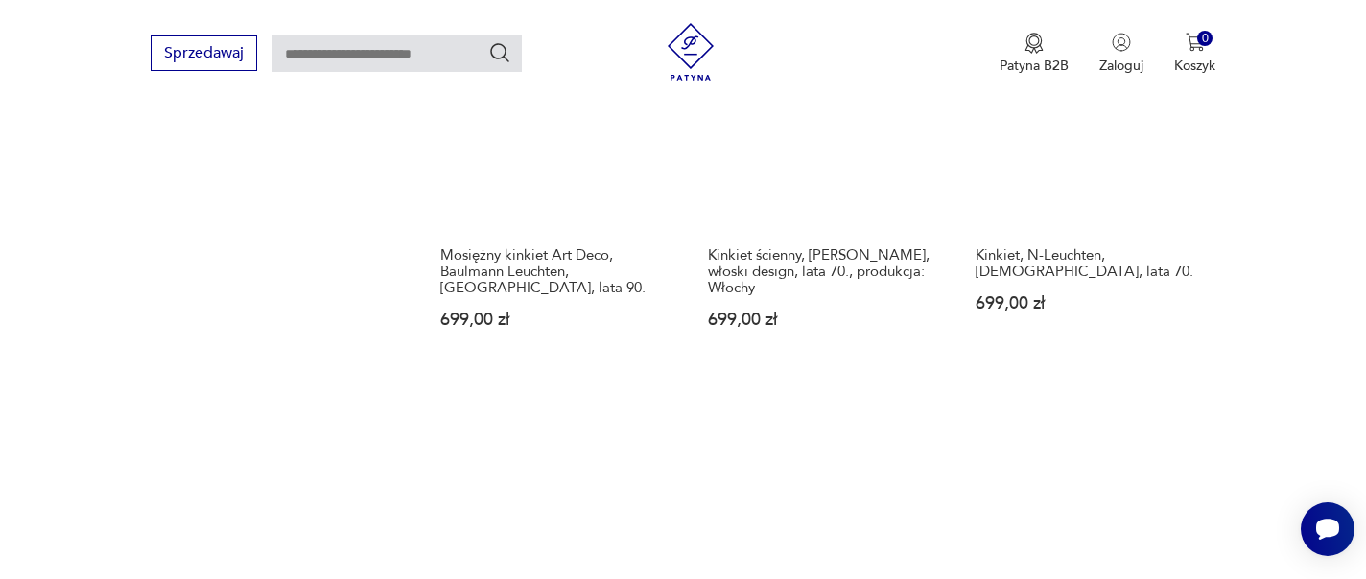
scroll to position [2734, 0]
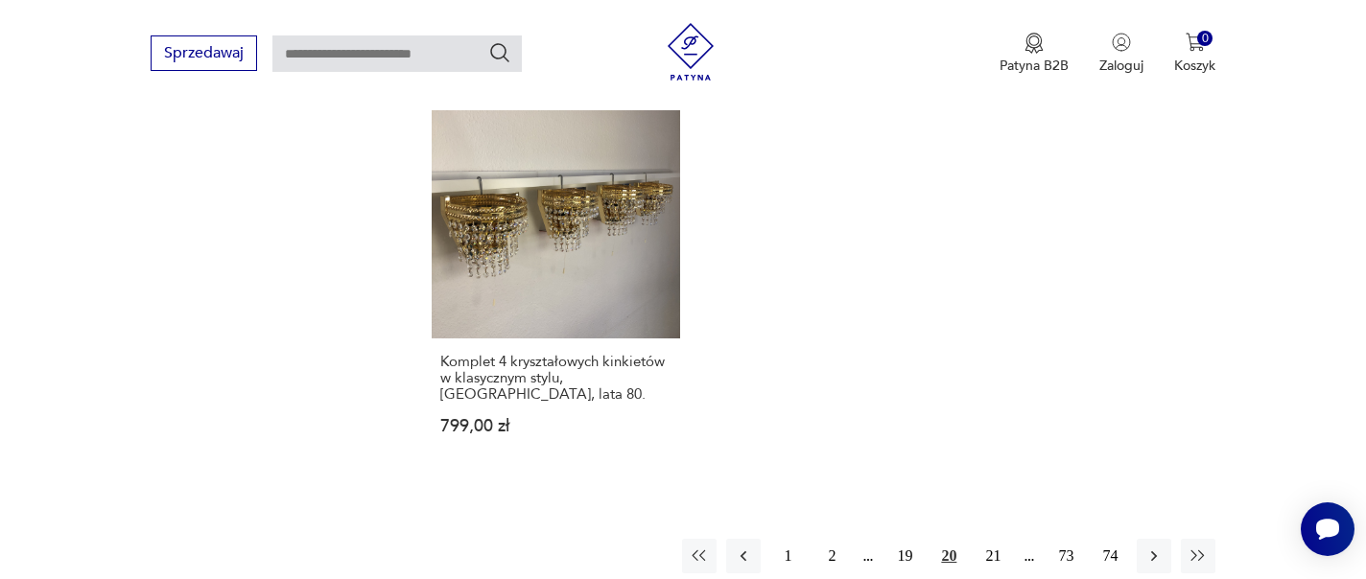
scroll to position [2811, 0]
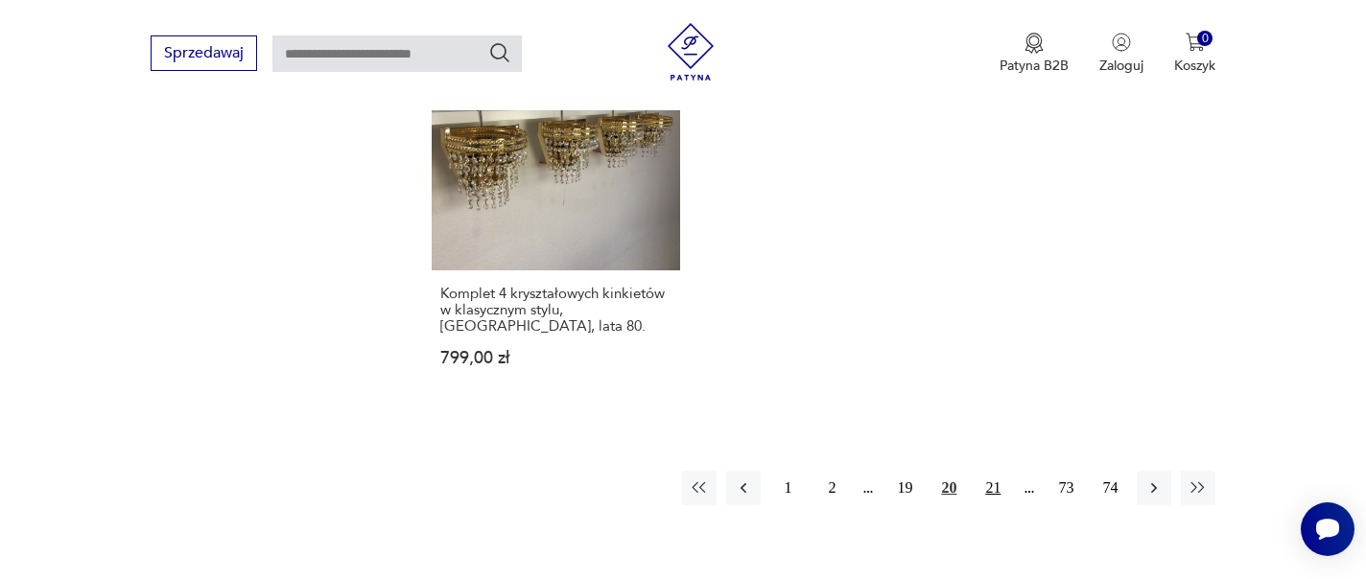
click at [1004, 471] on button "21" at bounding box center [993, 488] width 35 height 35
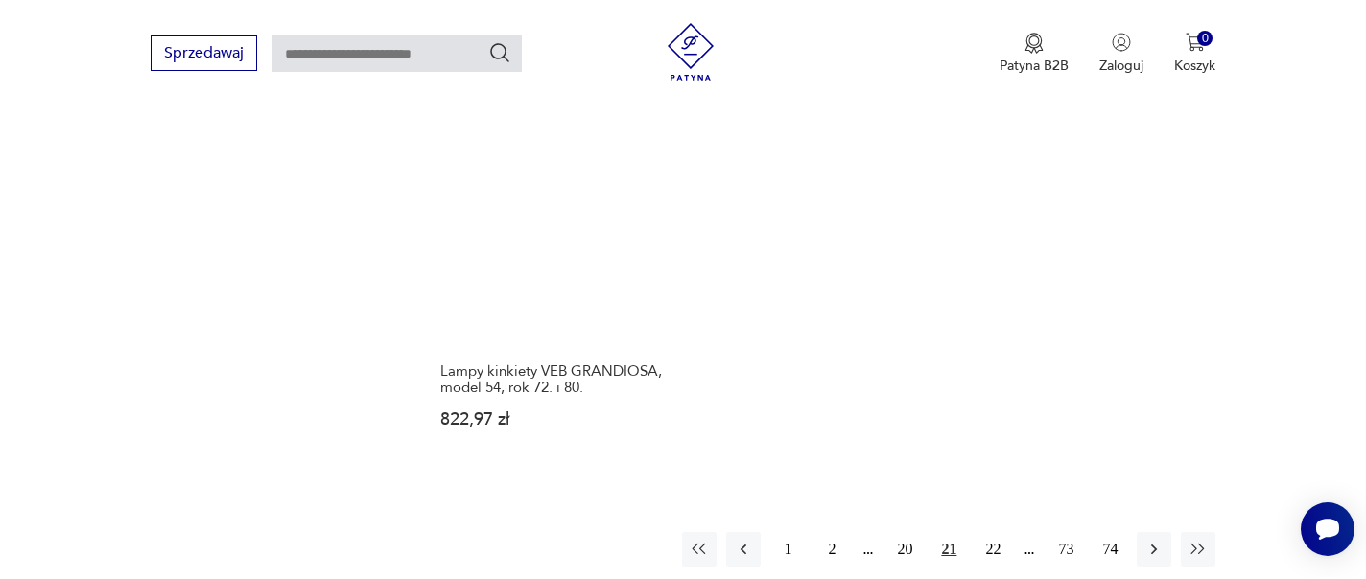
scroll to position [2721, 0]
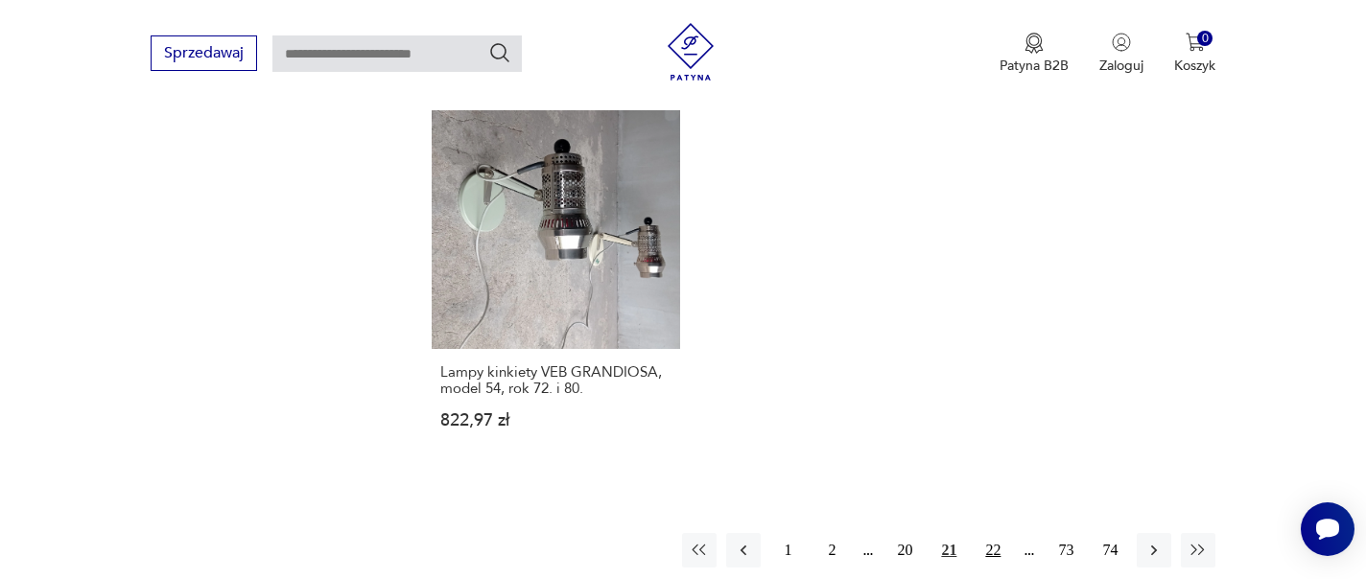
click at [982, 533] on button "22" at bounding box center [993, 550] width 35 height 35
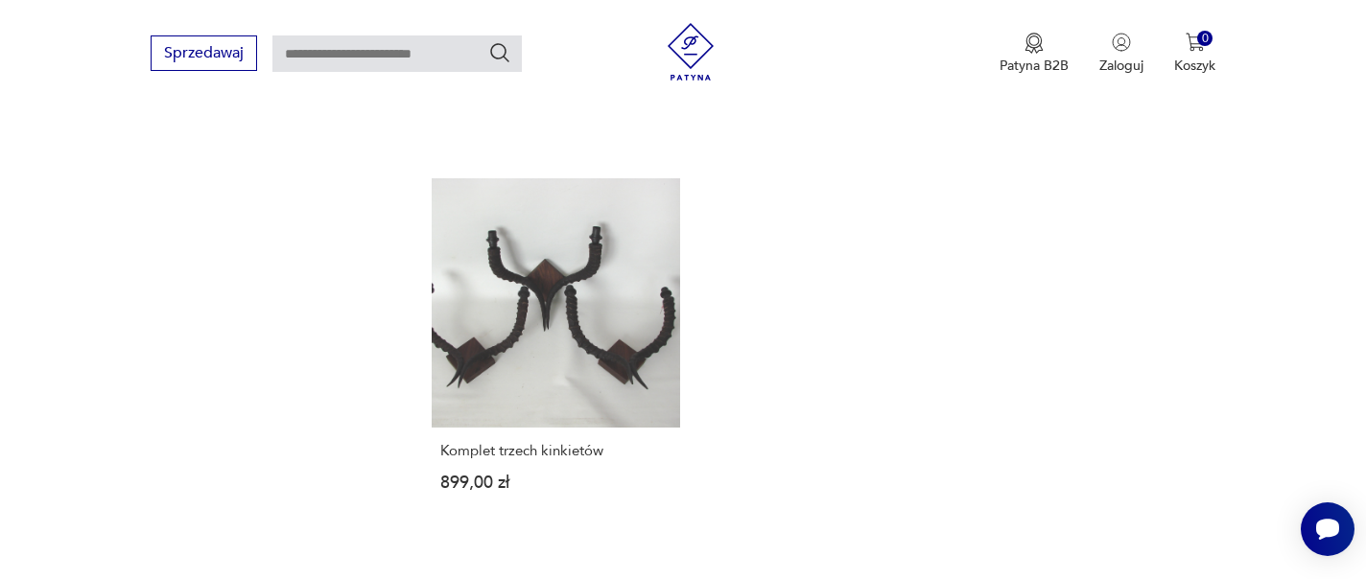
scroll to position [2875, 0]
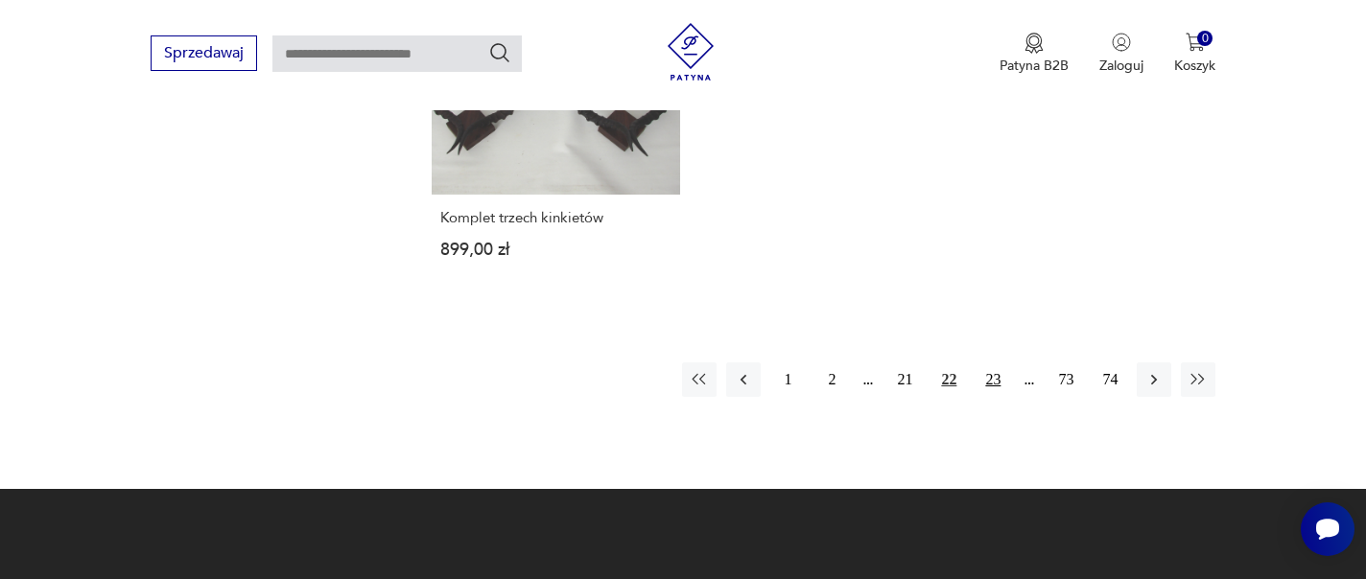
click at [1002, 369] on button "23" at bounding box center [993, 380] width 35 height 35
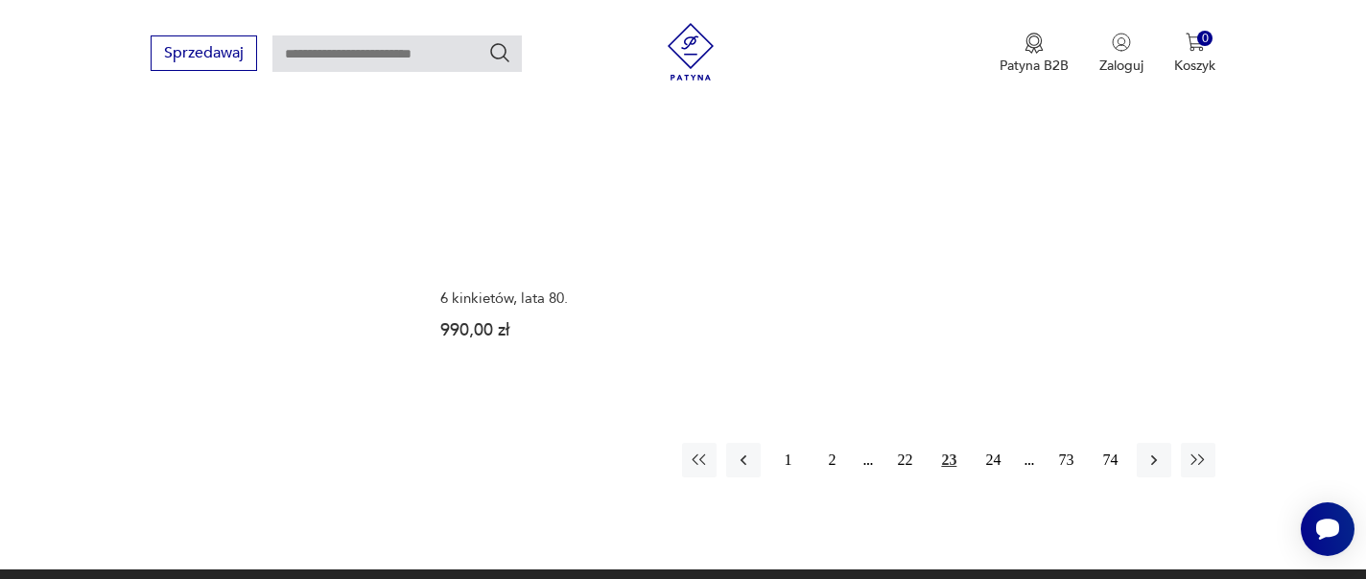
scroll to position [2862, 0]
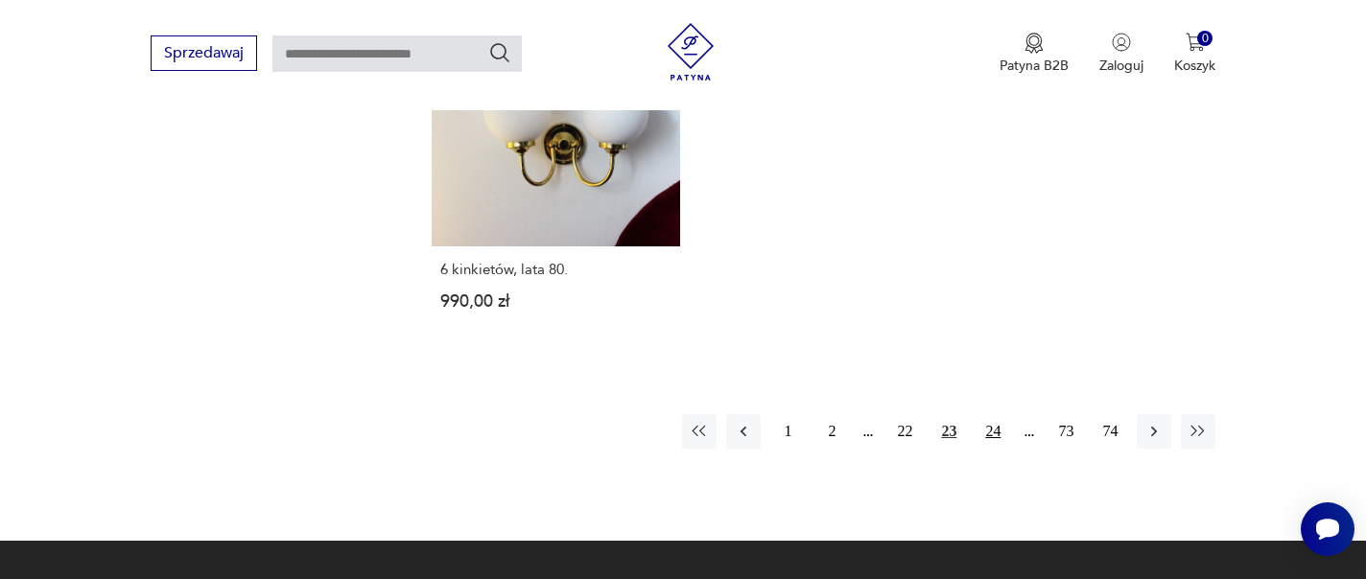
click at [984, 414] on button "24" at bounding box center [993, 431] width 35 height 35
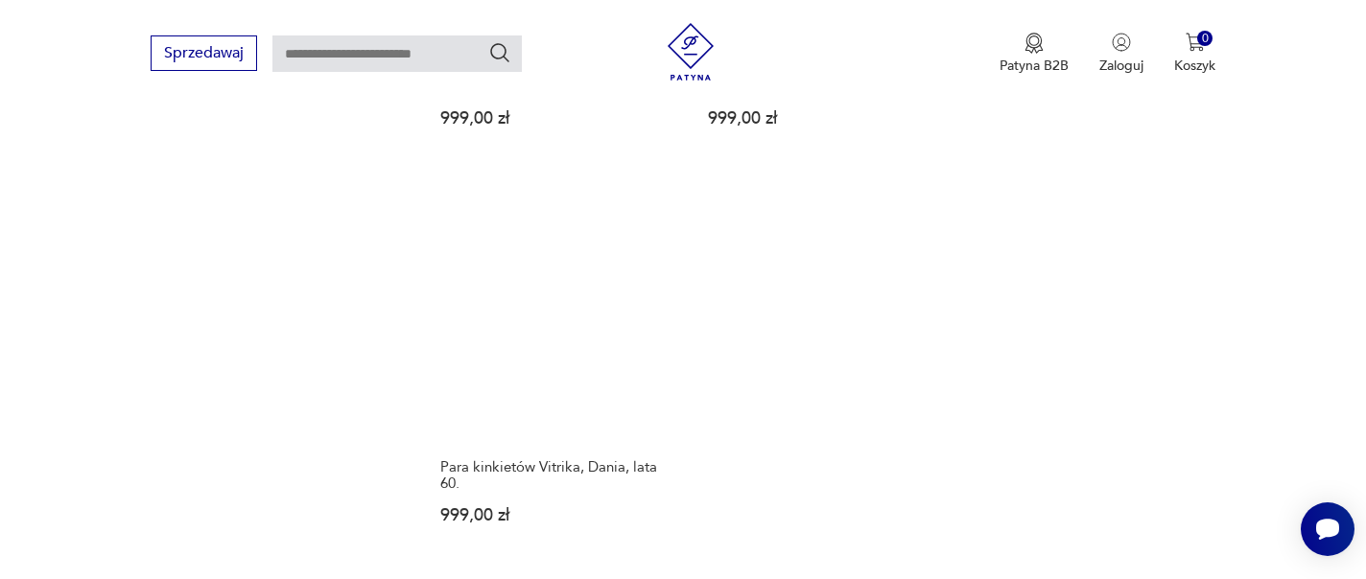
scroll to position [2774, 0]
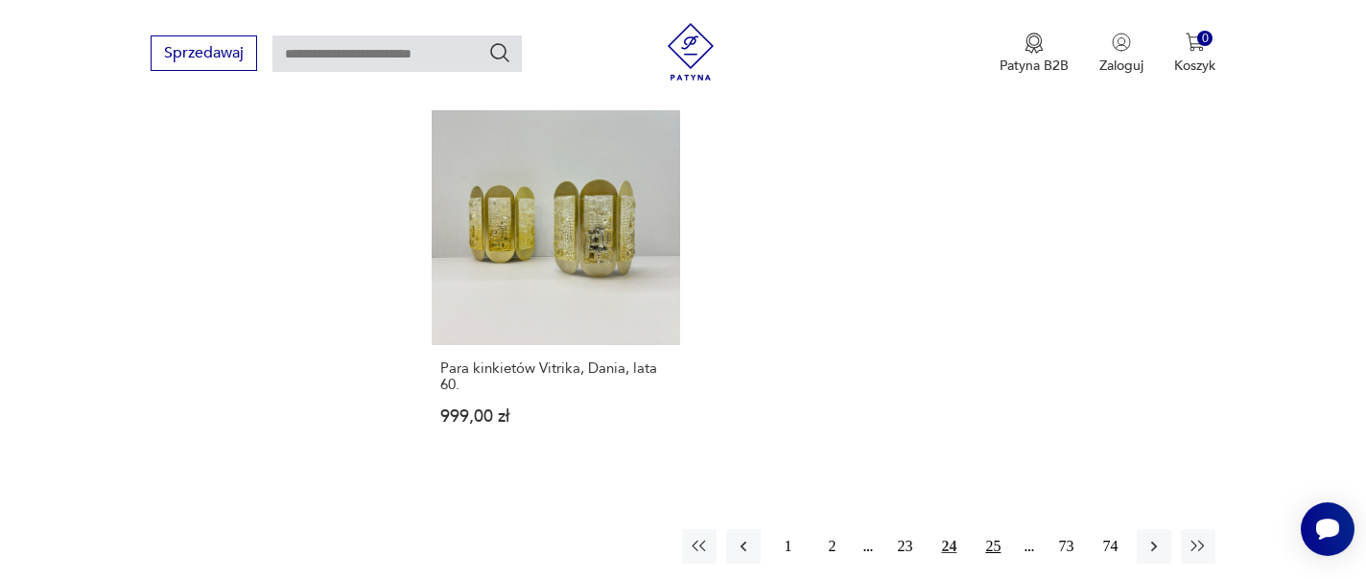
click at [985, 530] on button "25" at bounding box center [993, 547] width 35 height 35
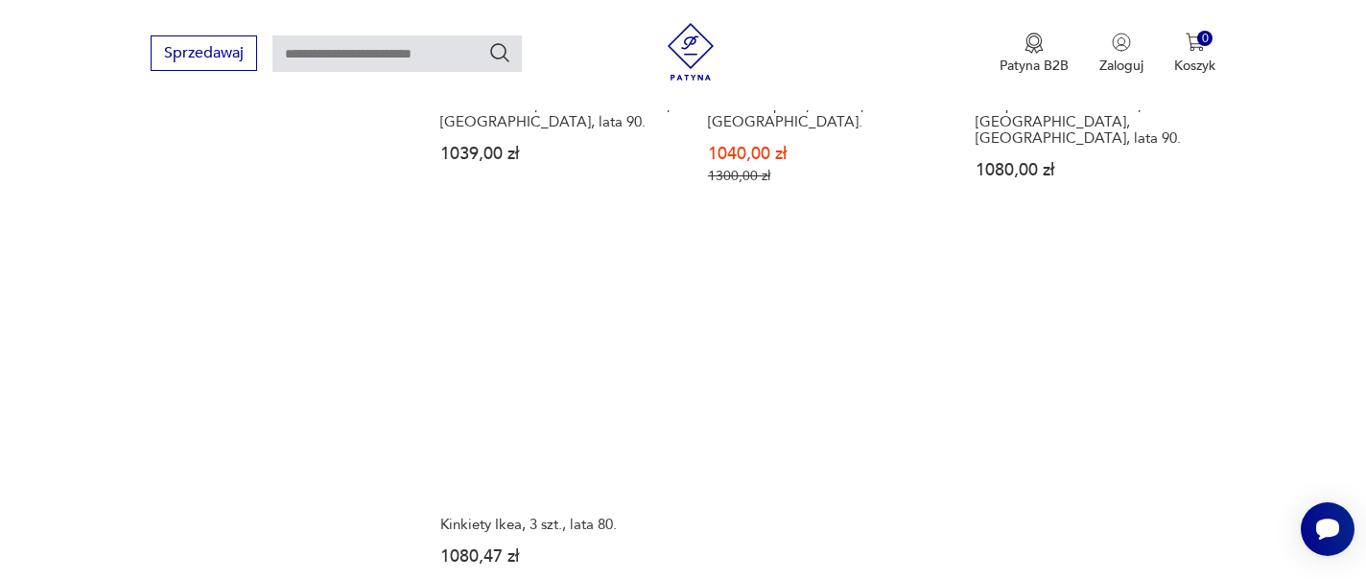
scroll to position [2679, 0]
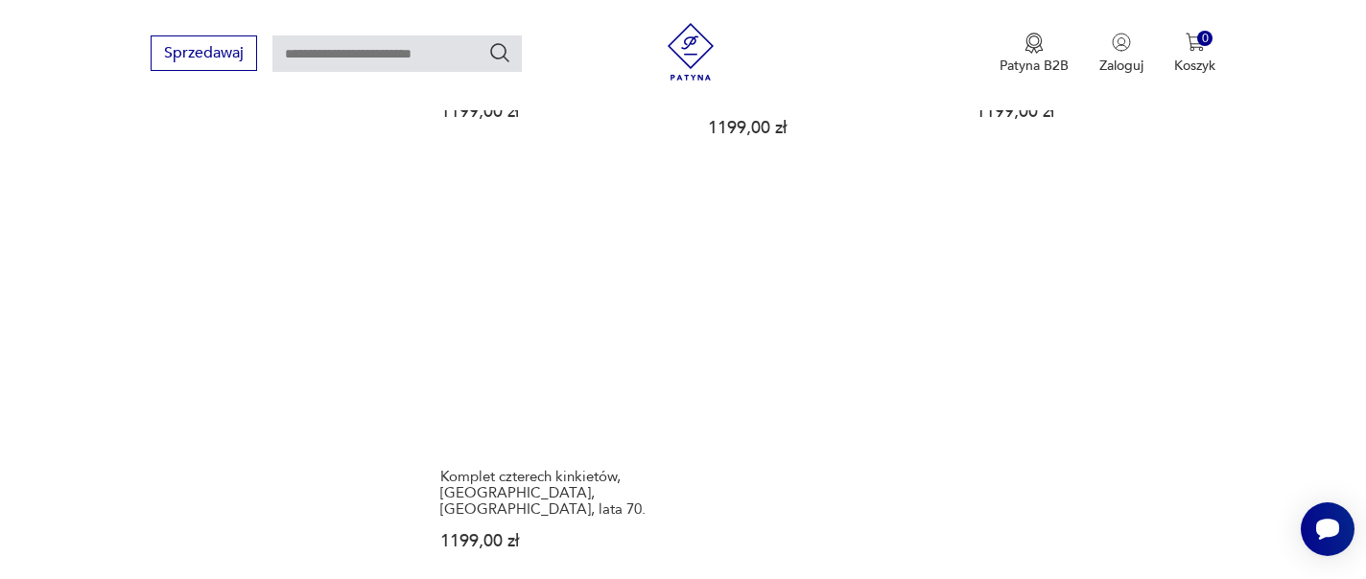
scroll to position [2754, 0]
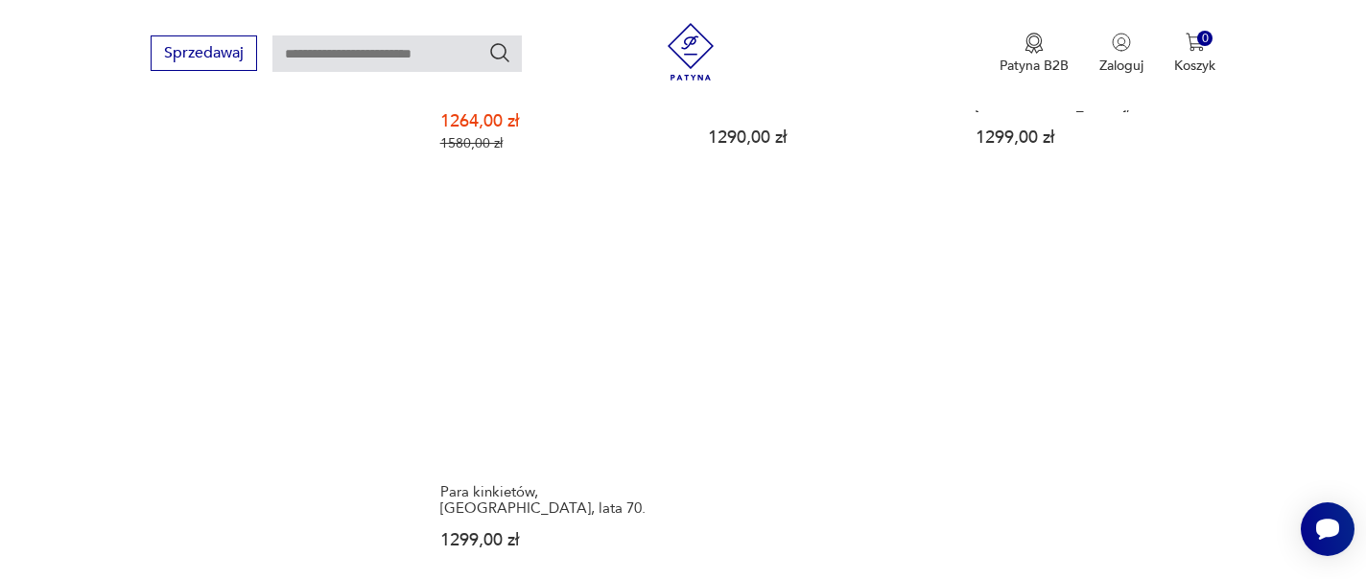
scroll to position [2795, 0]
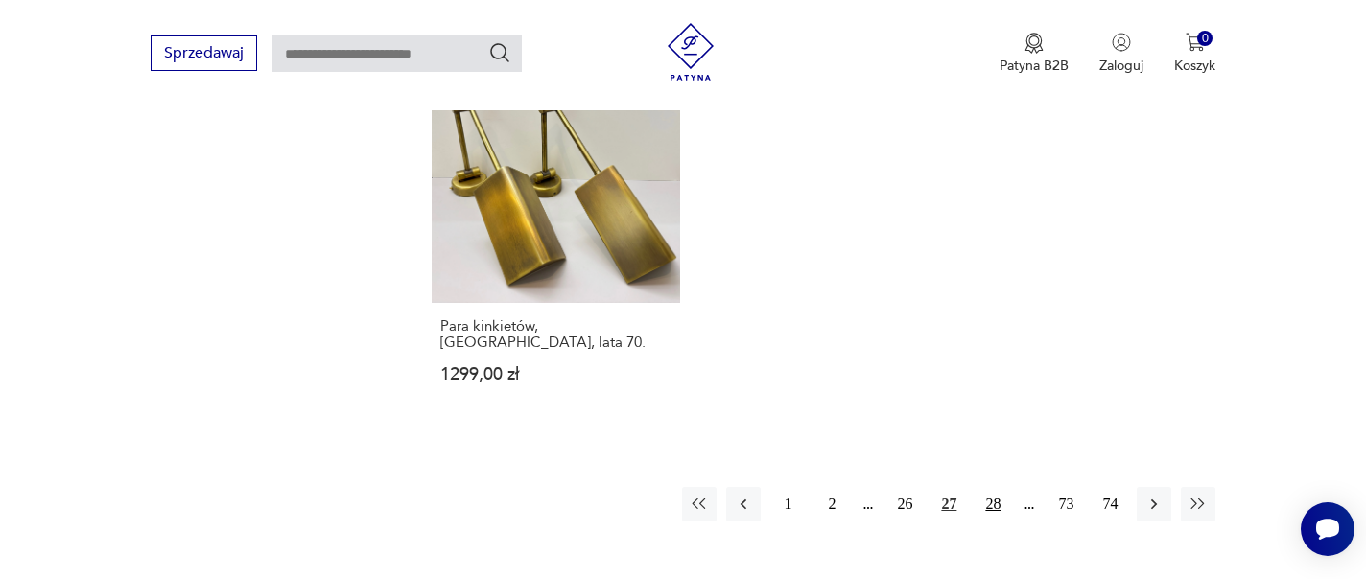
click at [989, 487] on button "28" at bounding box center [993, 504] width 35 height 35
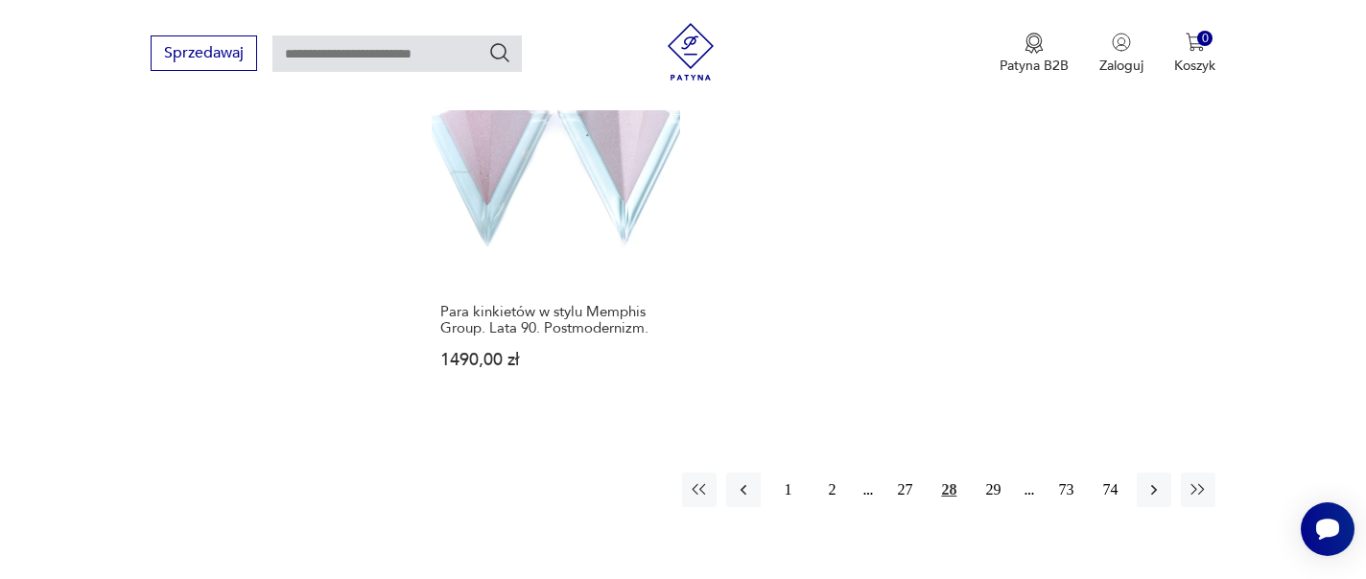
scroll to position [2983, 0]
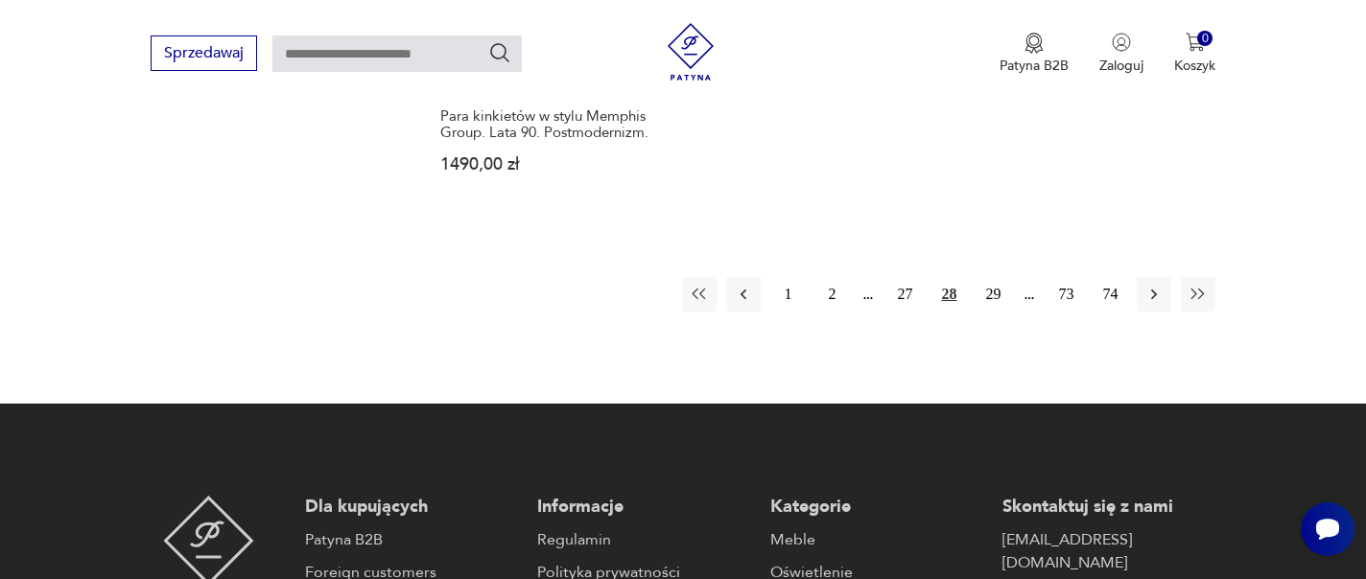
click at [969, 280] on div "1 2 27 28 29 73 74" at bounding box center [948, 294] width 533 height 35
click at [979, 280] on button "29" at bounding box center [993, 294] width 35 height 35
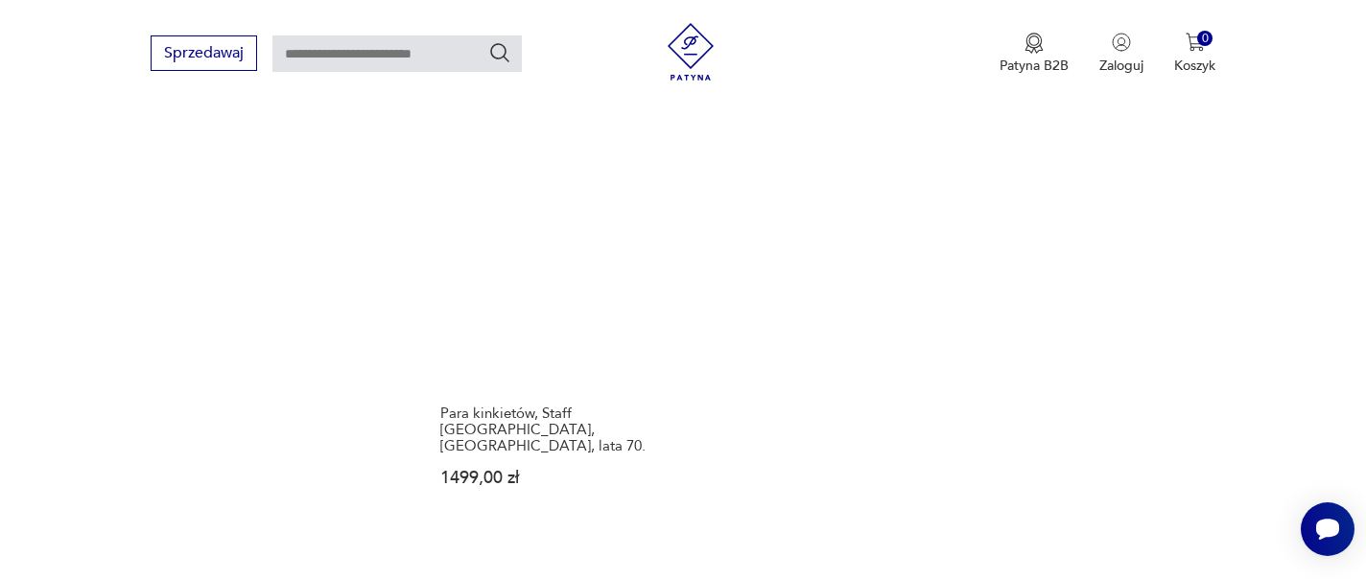
scroll to position [2825, 0]
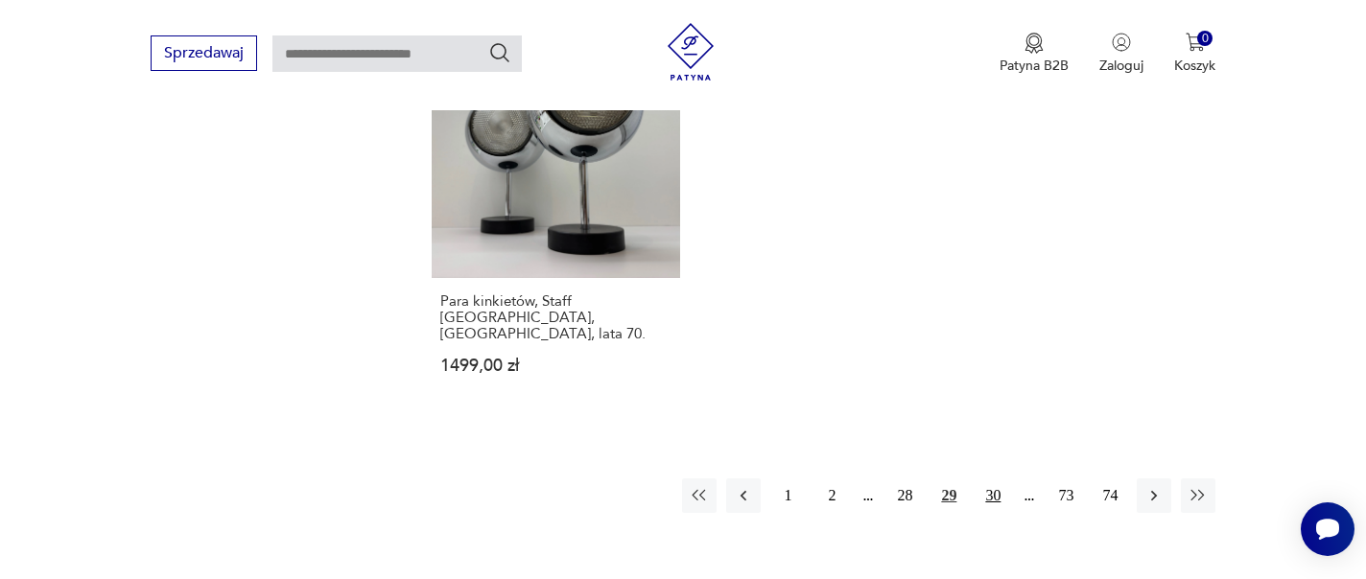
click at [1005, 479] on button "30" at bounding box center [993, 496] width 35 height 35
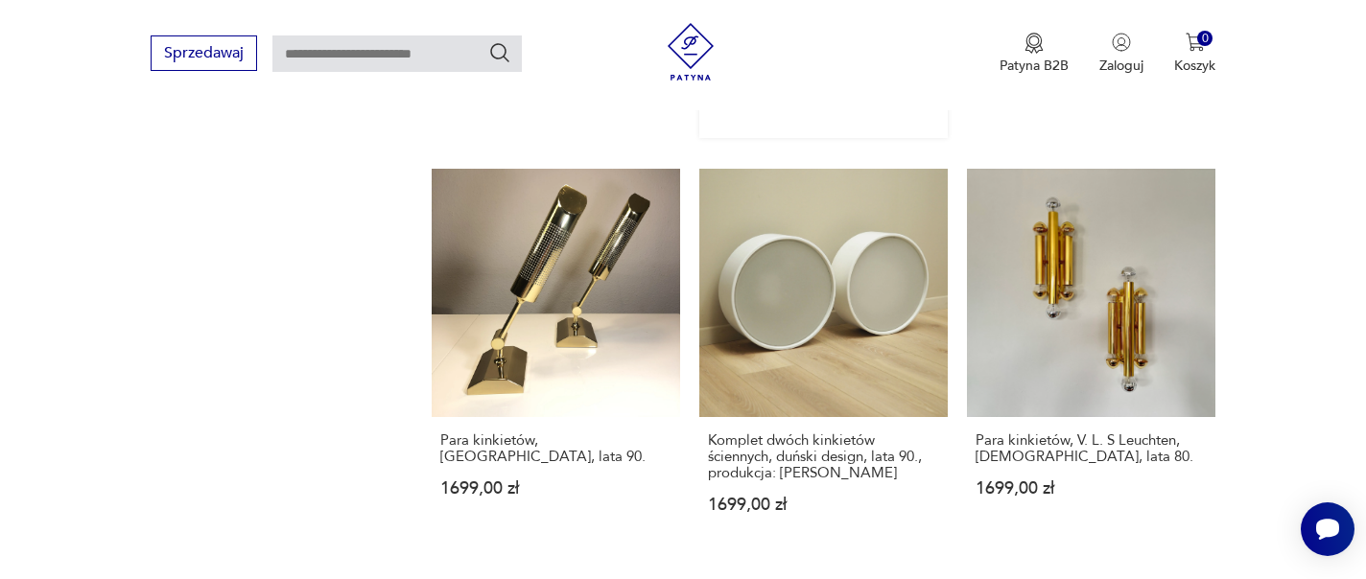
scroll to position [2654, 0]
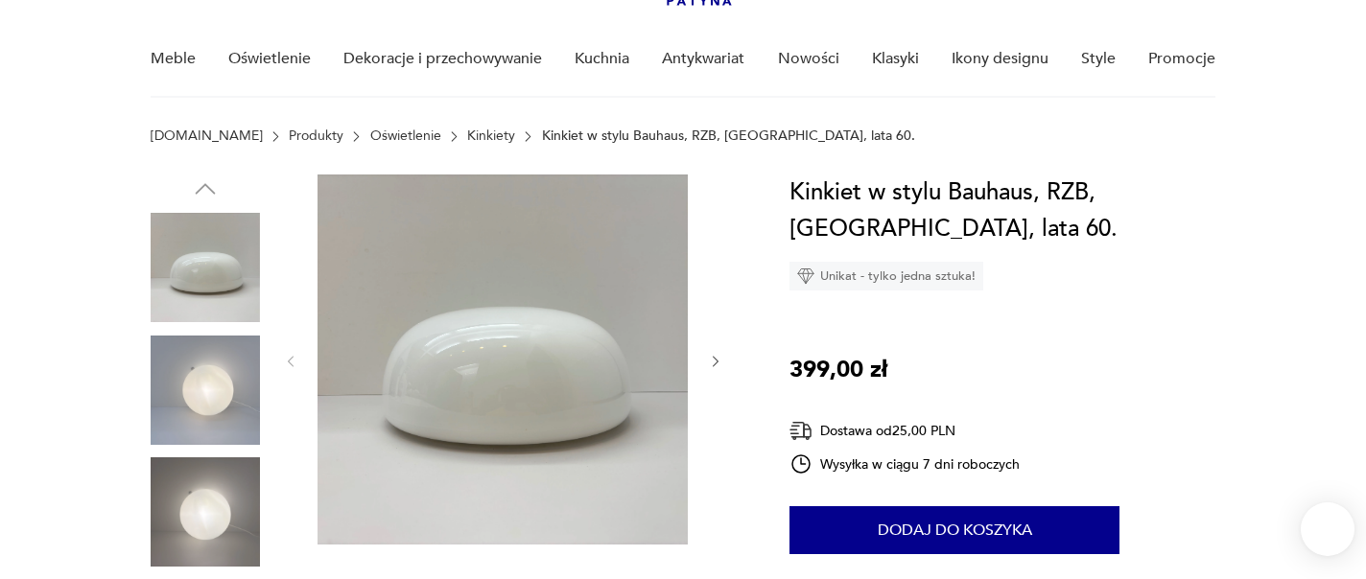
click at [171, 361] on img at bounding box center [205, 390] width 109 height 109
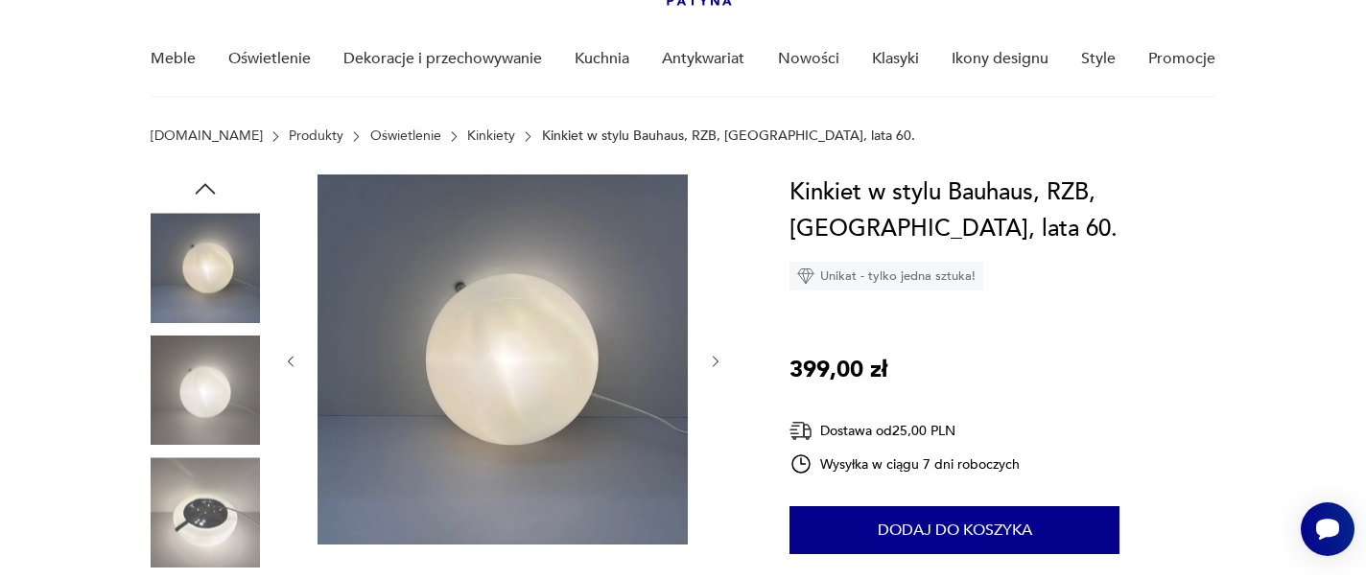
click at [189, 426] on img at bounding box center [205, 390] width 109 height 109
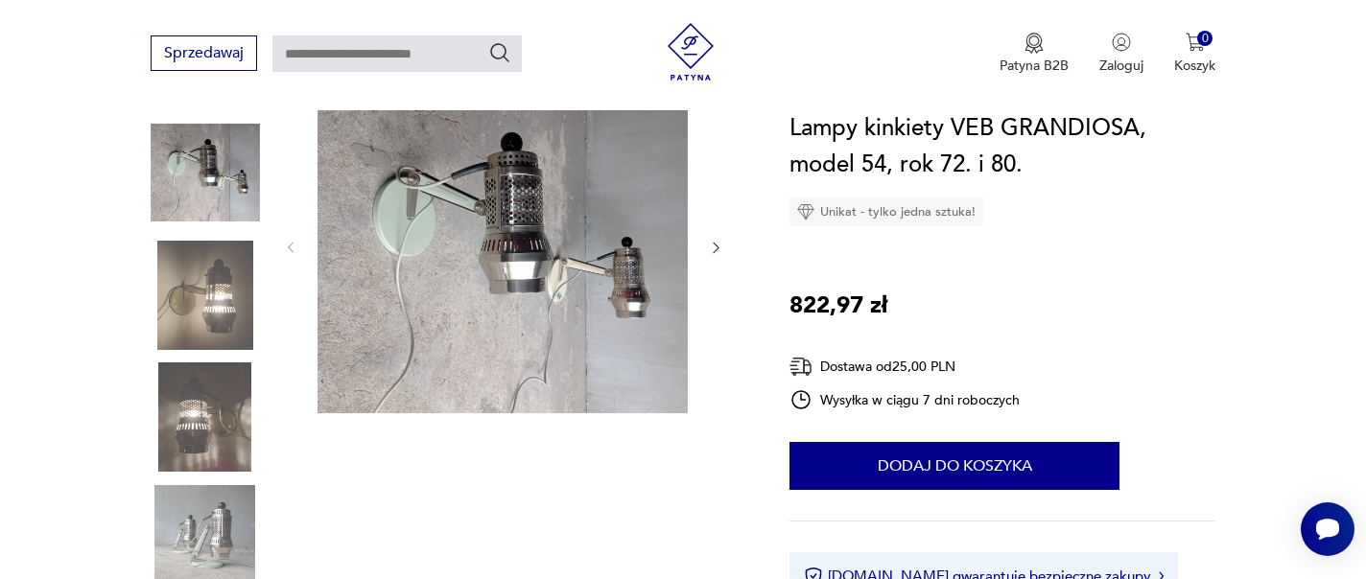
scroll to position [238, 0]
click at [147, 295] on section "Opis produktu Dwie lampy stojące z możliwością powieszenia. Dobrze sprawdzają s…" at bounding box center [683, 584] width 1366 height 1010
click at [200, 333] on img at bounding box center [205, 294] width 109 height 109
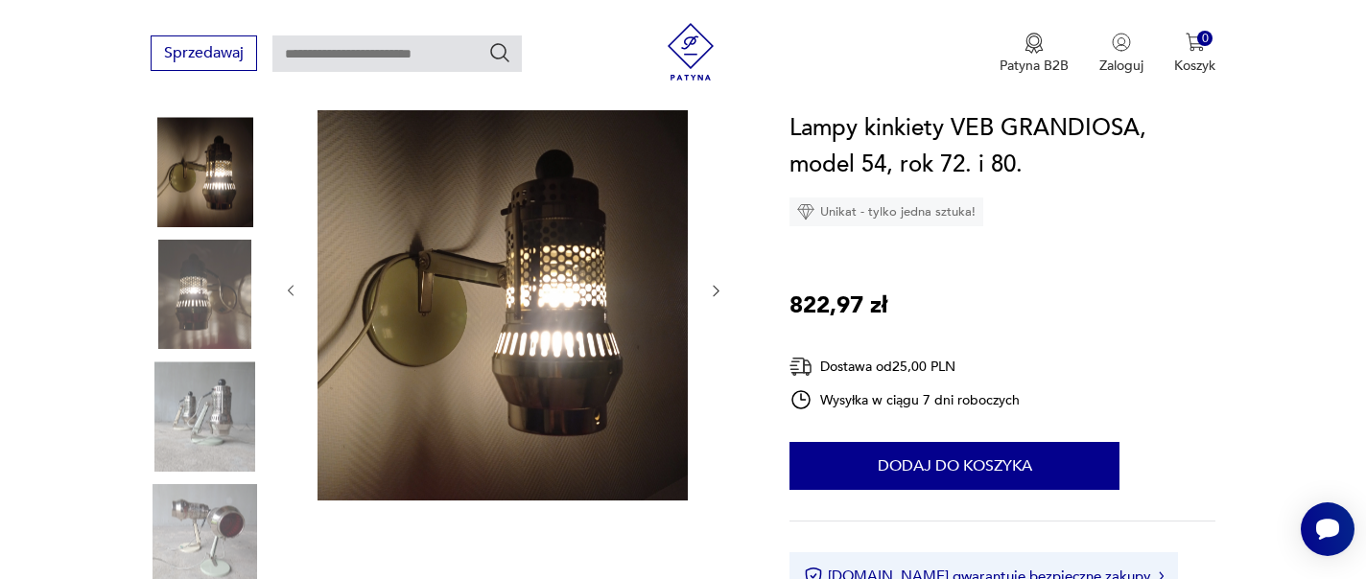
click at [203, 357] on div at bounding box center [205, 235] width 109 height 480
click at [225, 428] on img at bounding box center [205, 416] width 109 height 109
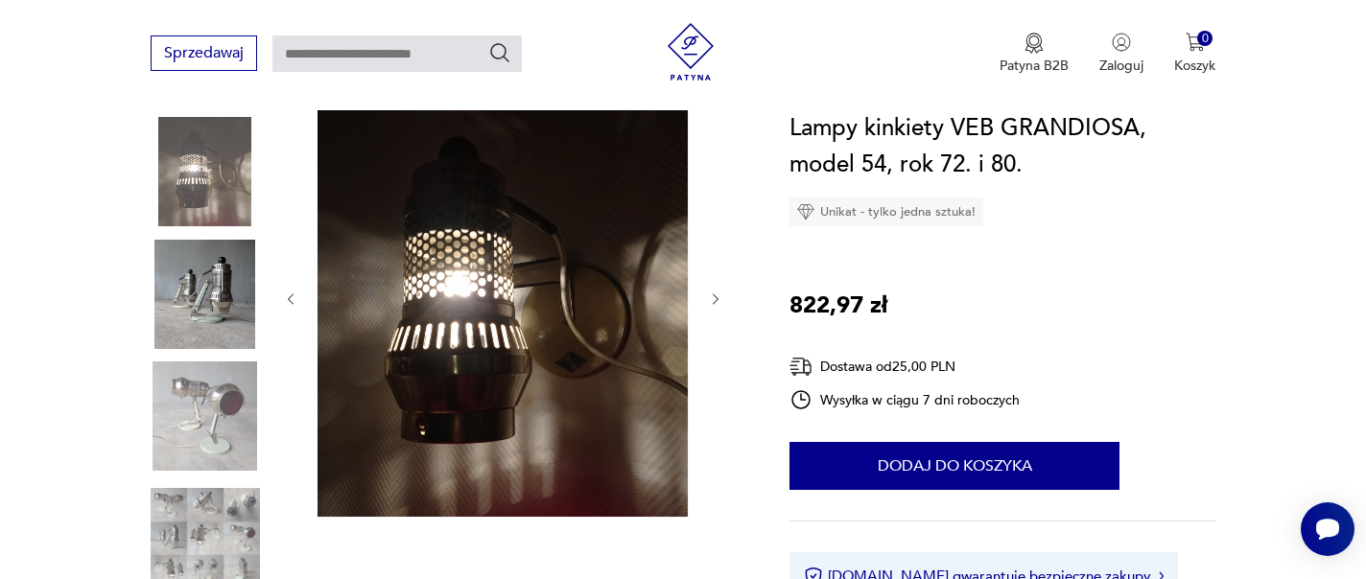
click at [223, 444] on img at bounding box center [205, 416] width 109 height 109
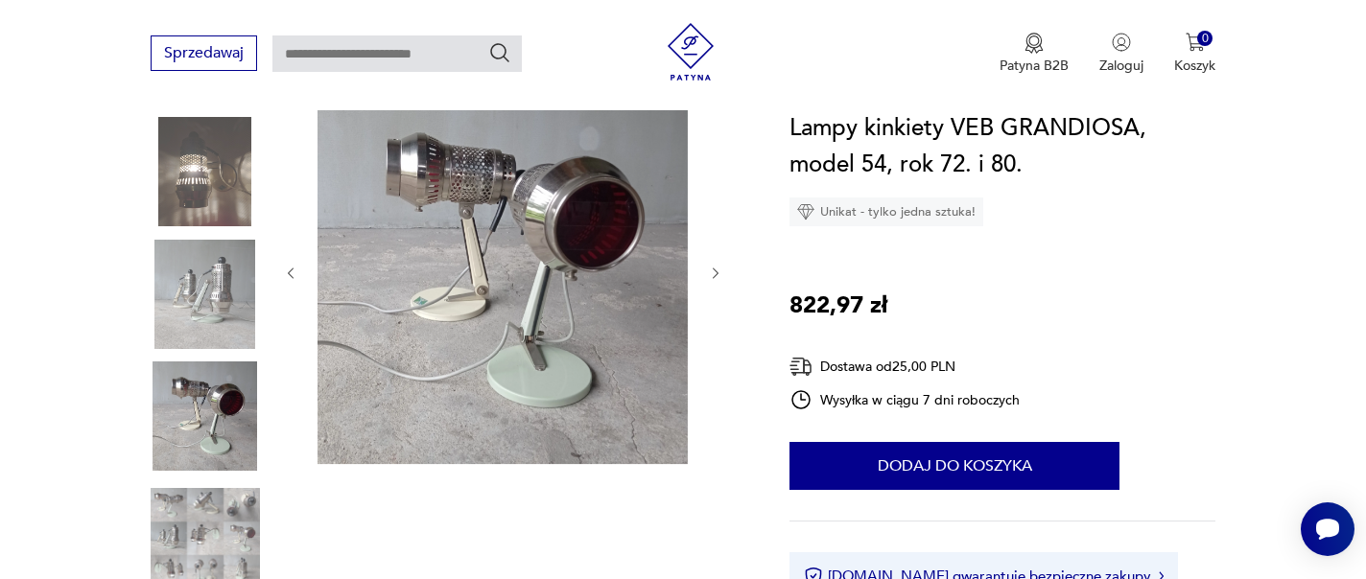
click at [216, 489] on img at bounding box center [205, 539] width 109 height 109
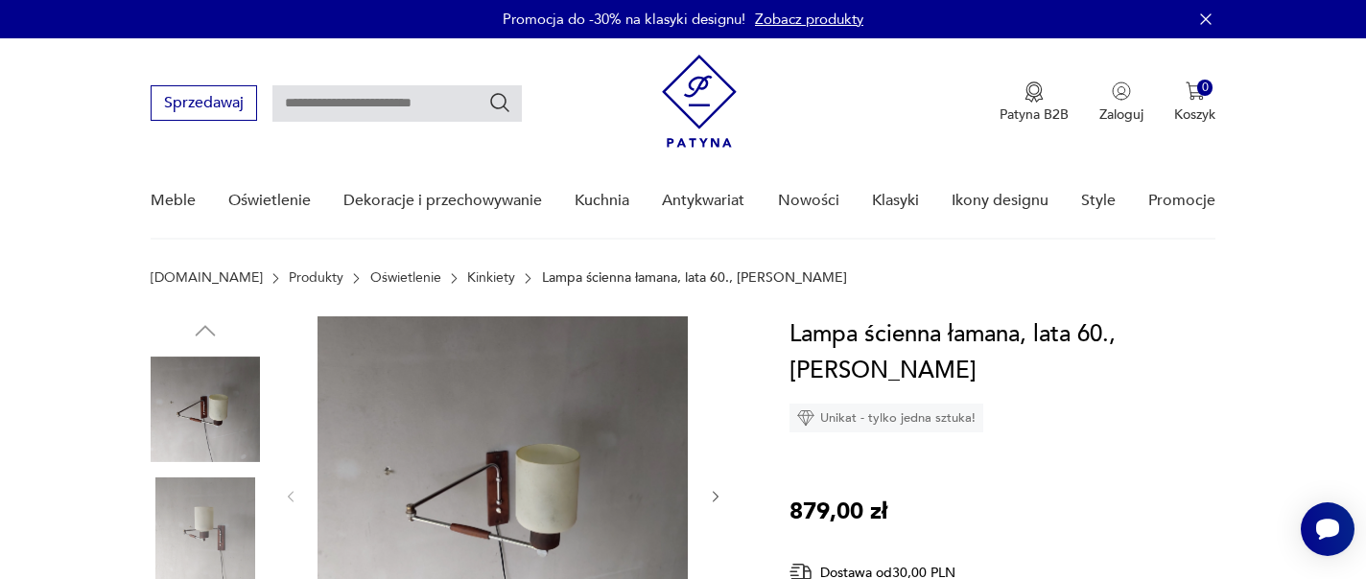
scroll to position [154, 0]
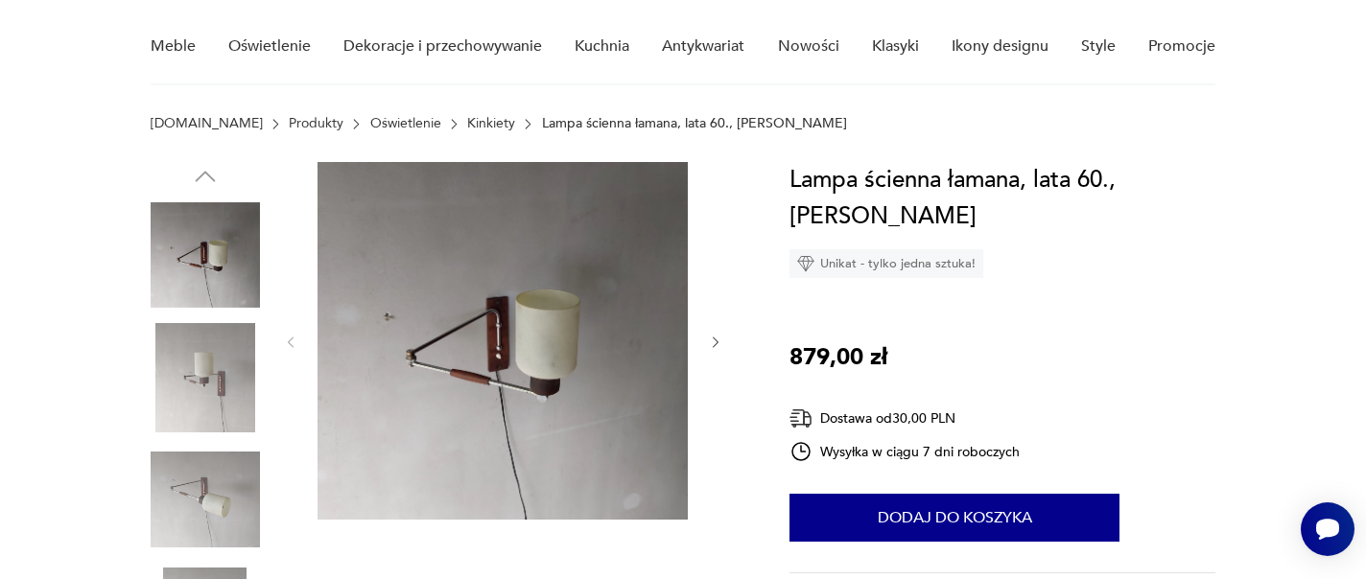
click at [205, 320] on div at bounding box center [205, 441] width 109 height 480
click at [211, 383] on img at bounding box center [205, 377] width 109 height 109
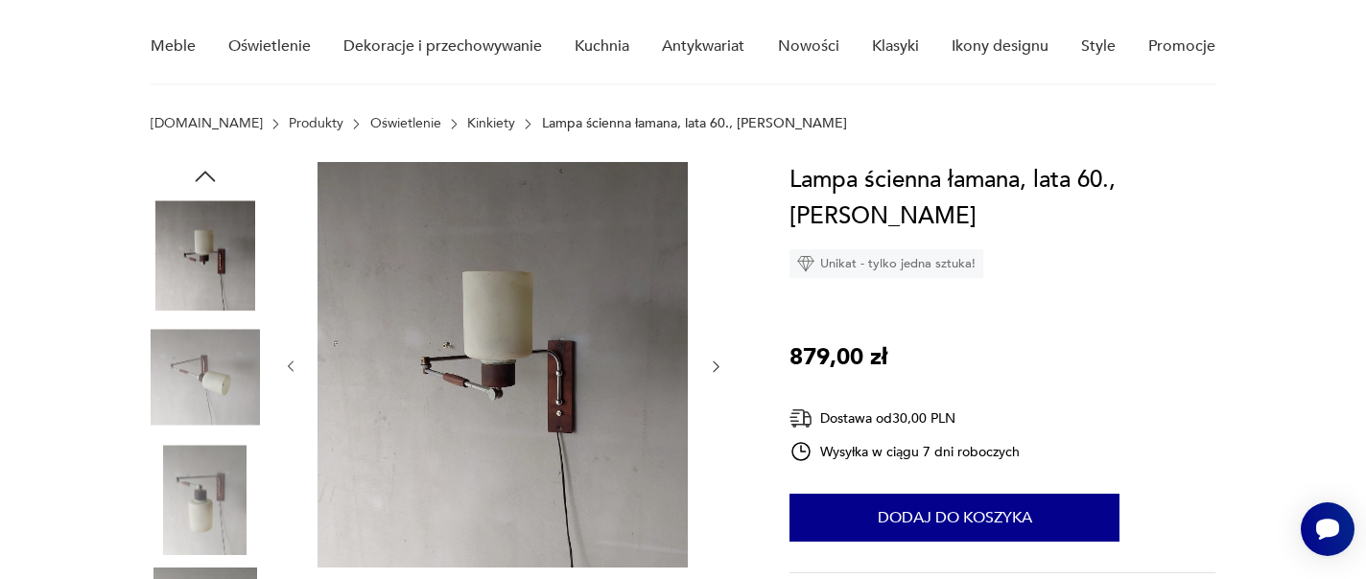
click at [225, 436] on div at bounding box center [205, 319] width 109 height 480
click at [225, 480] on img at bounding box center [205, 499] width 109 height 109
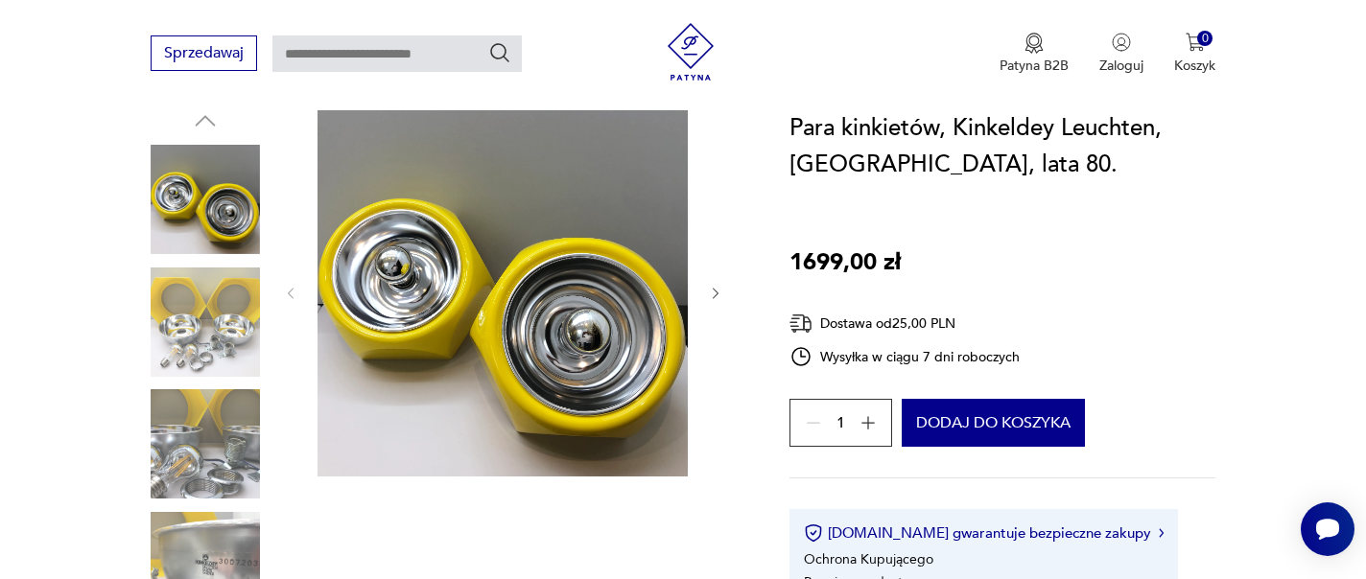
click at [202, 323] on img at bounding box center [205, 322] width 109 height 109
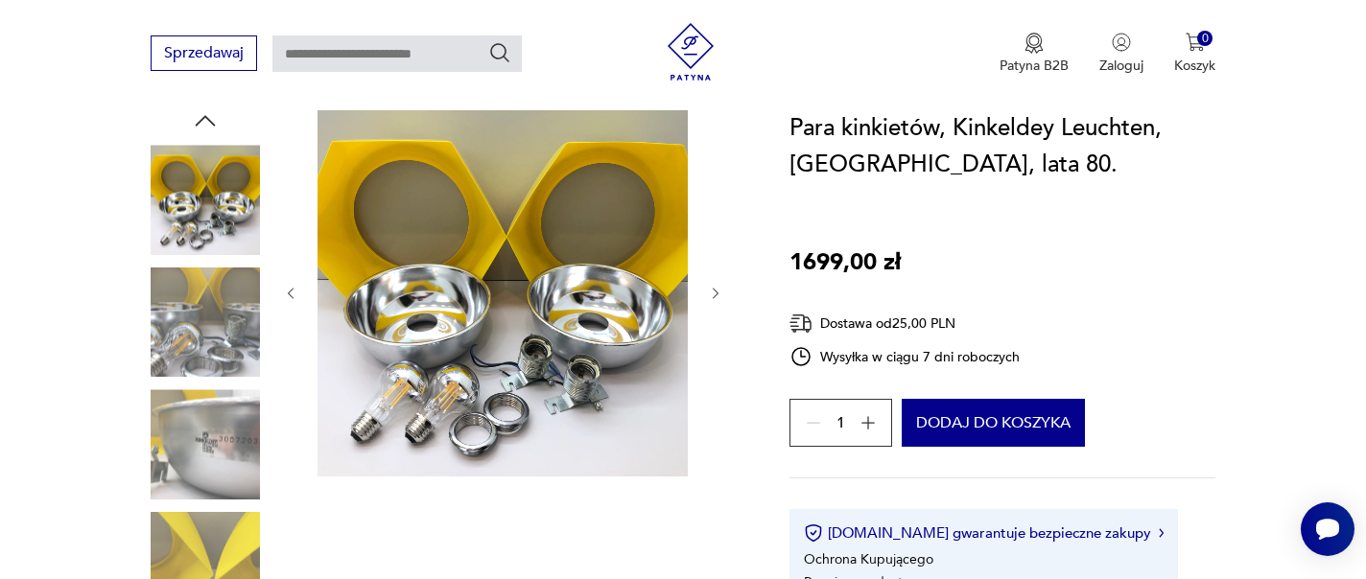
click at [201, 373] on img at bounding box center [205, 322] width 109 height 109
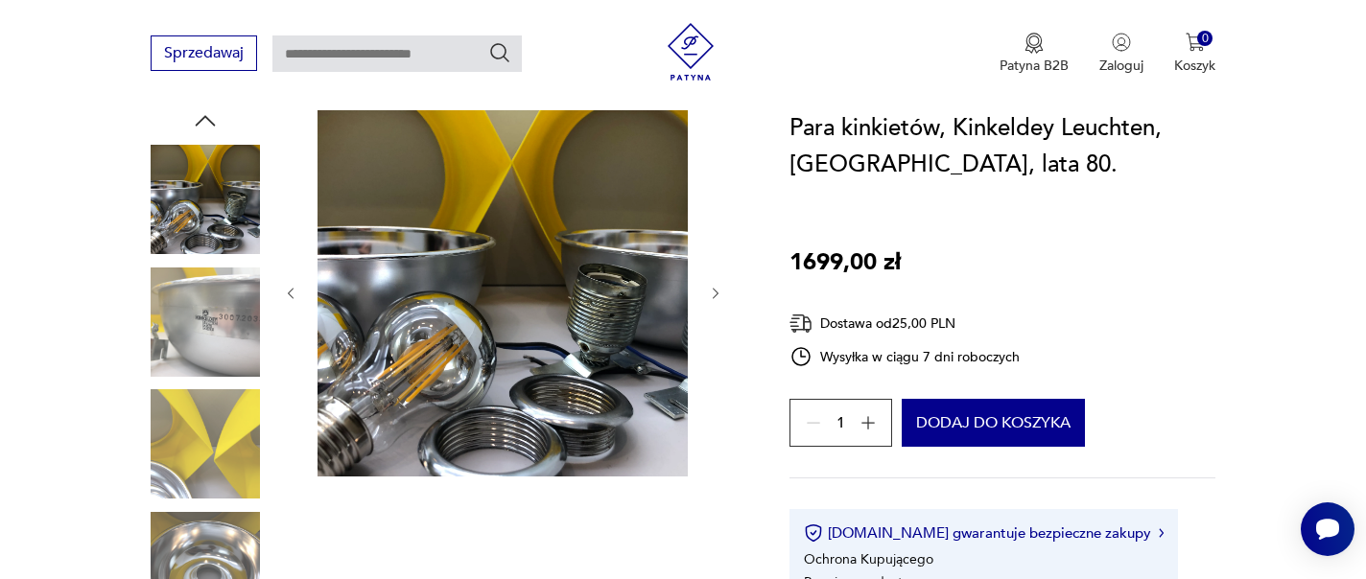
click at [200, 379] on div at bounding box center [205, 385] width 109 height 480
click at [203, 350] on img at bounding box center [205, 322] width 109 height 109
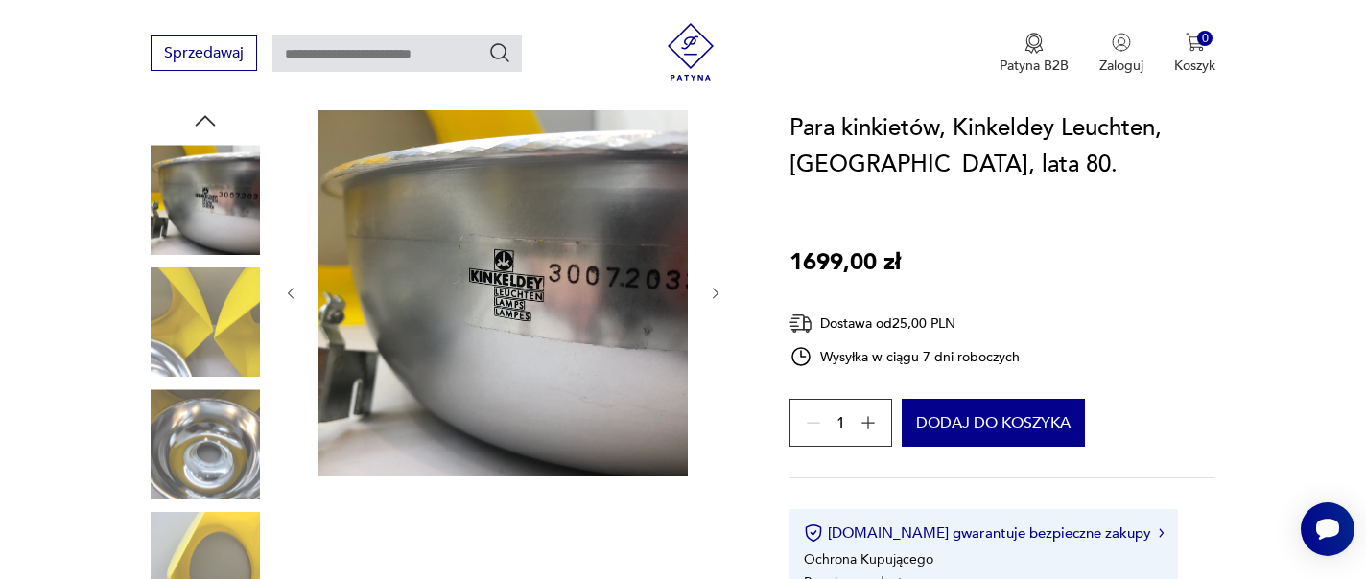
click at [190, 397] on img at bounding box center [205, 444] width 109 height 109
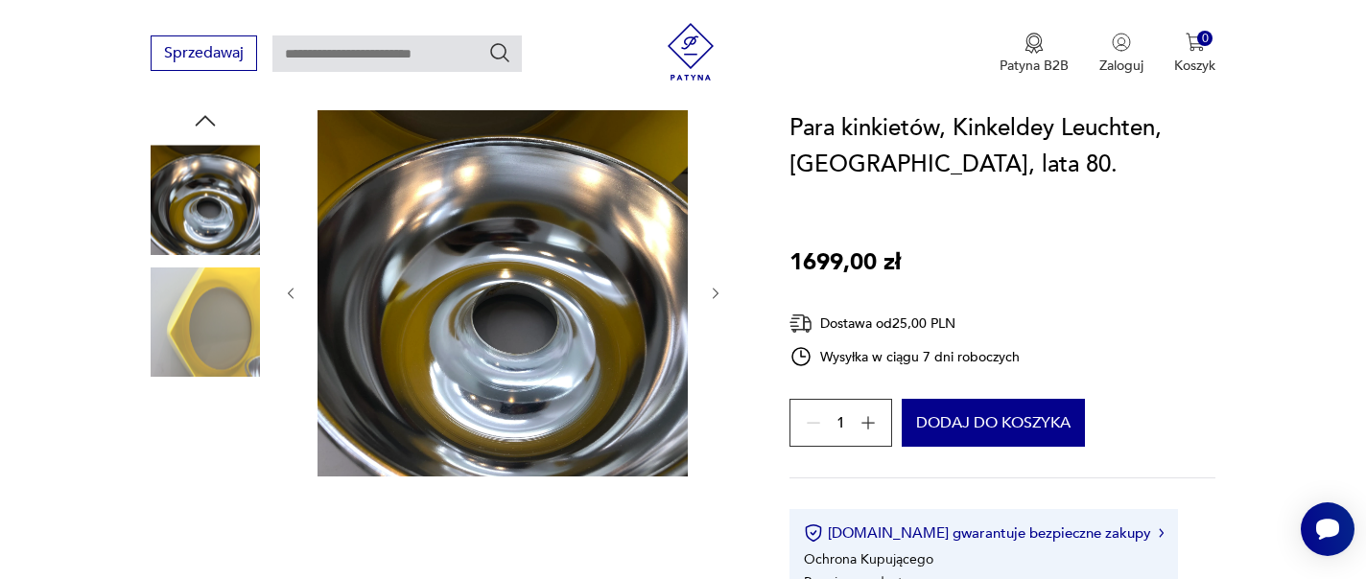
click at [199, 476] on img at bounding box center [205, 444] width 109 height 109
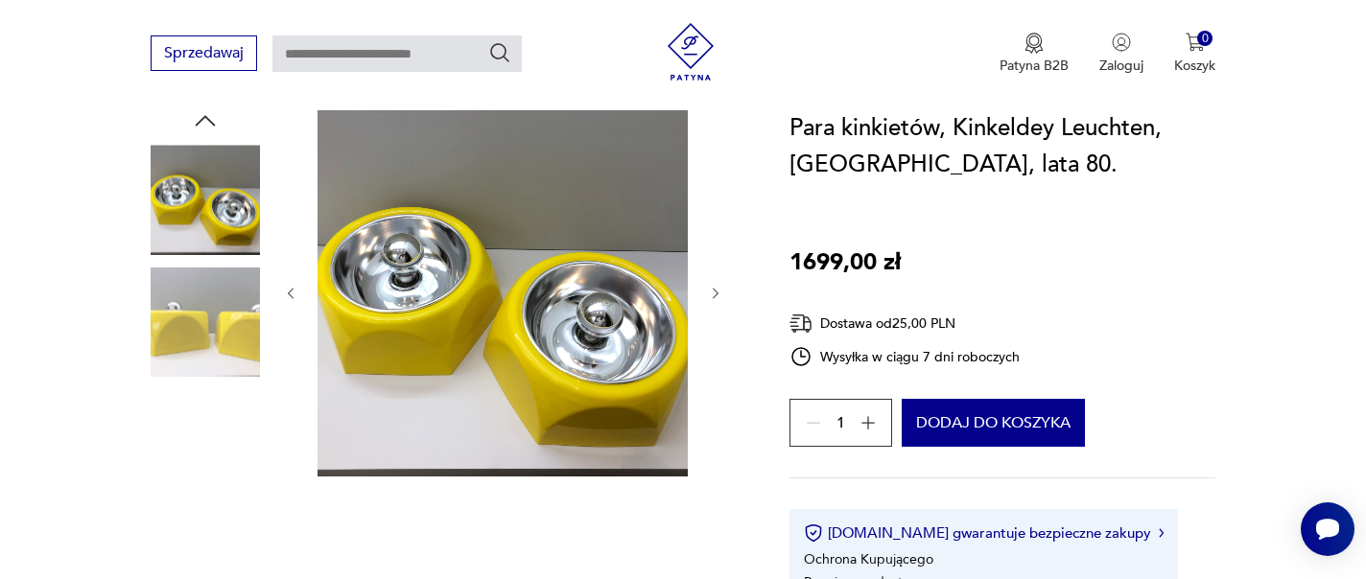
click at [199, 476] on img at bounding box center [205, 444] width 109 height 109
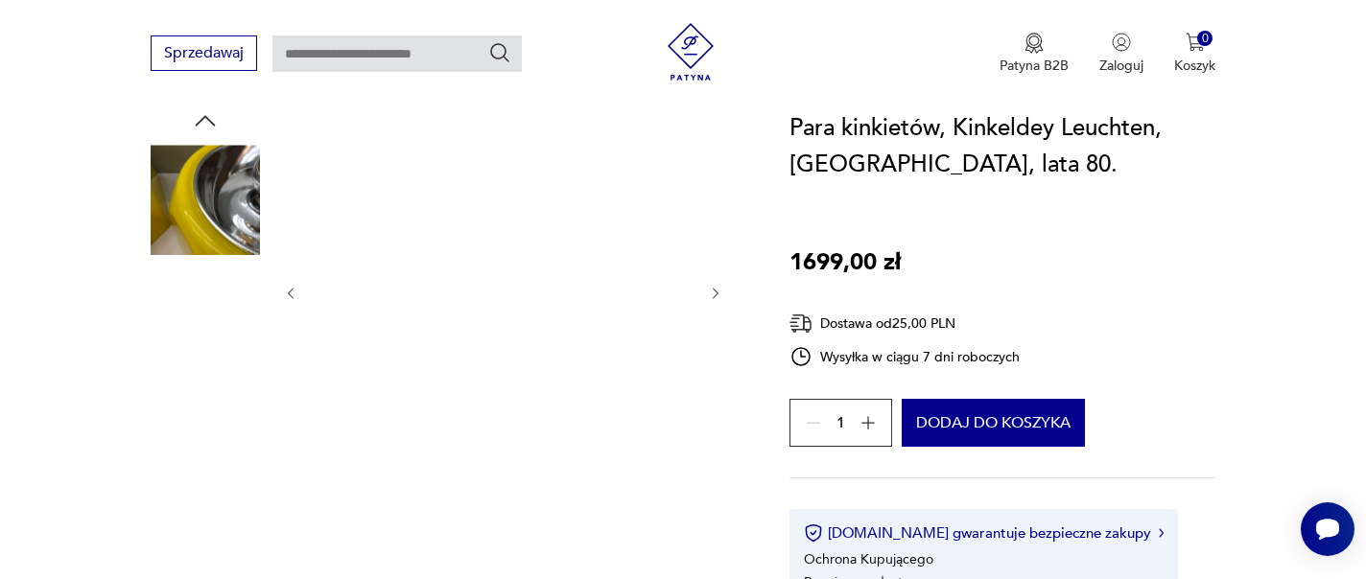
click at [199, 476] on img at bounding box center [205, 444] width 109 height 109
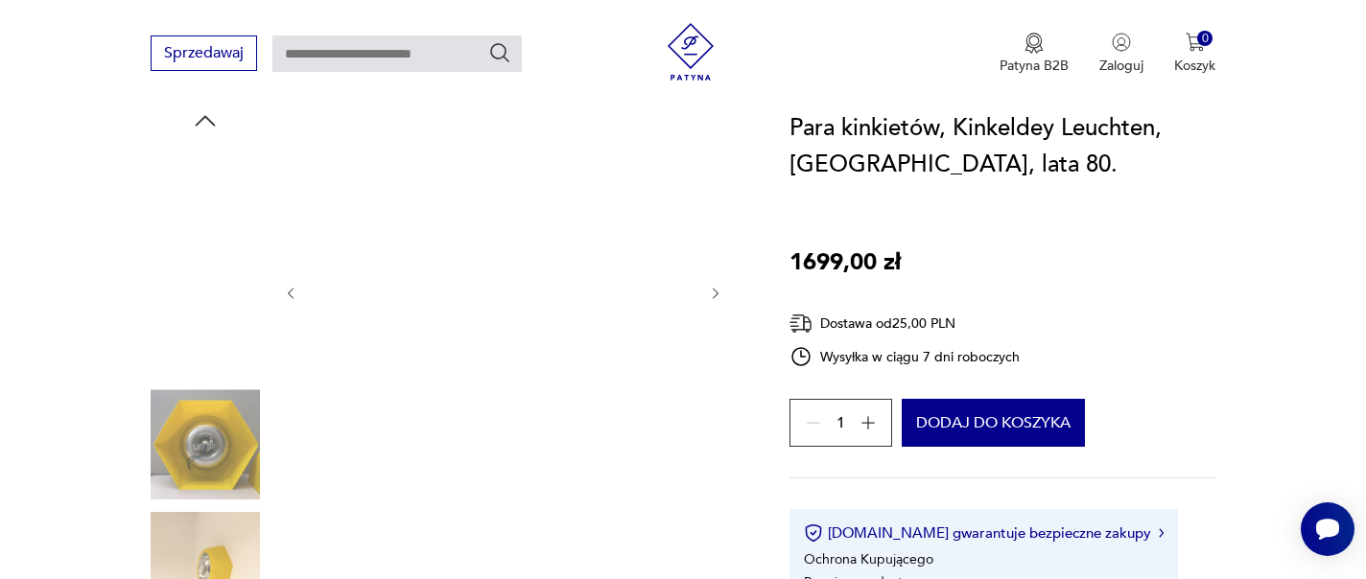
click at [199, 476] on img at bounding box center [205, 444] width 109 height 109
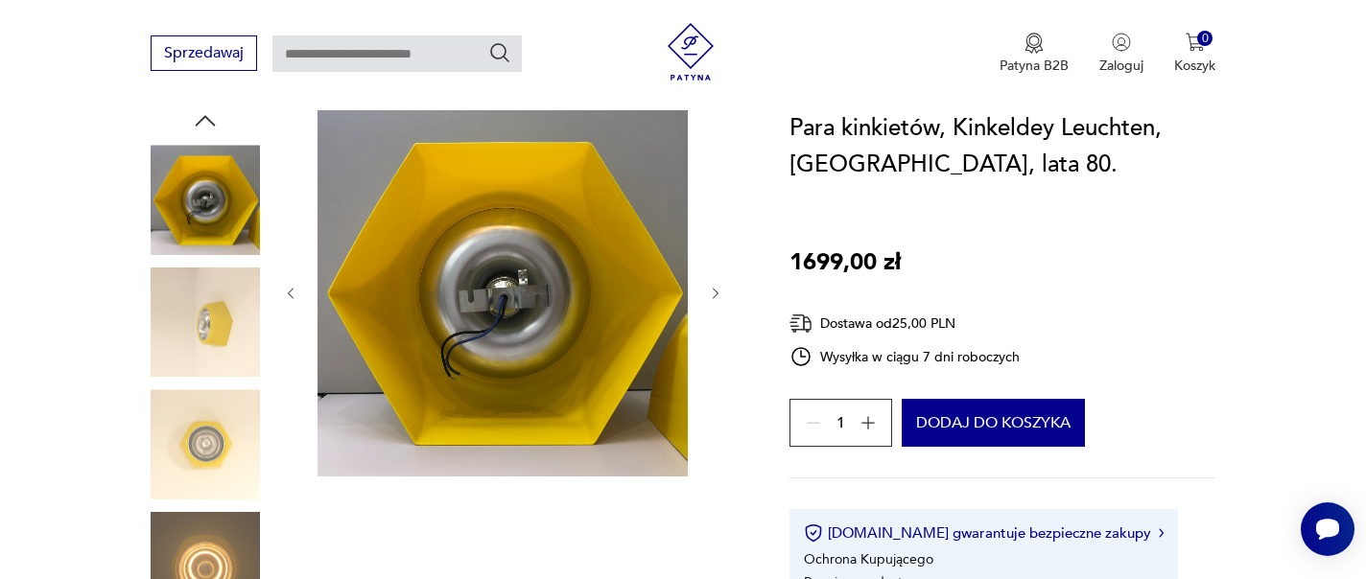
click at [199, 476] on img at bounding box center [205, 444] width 109 height 109
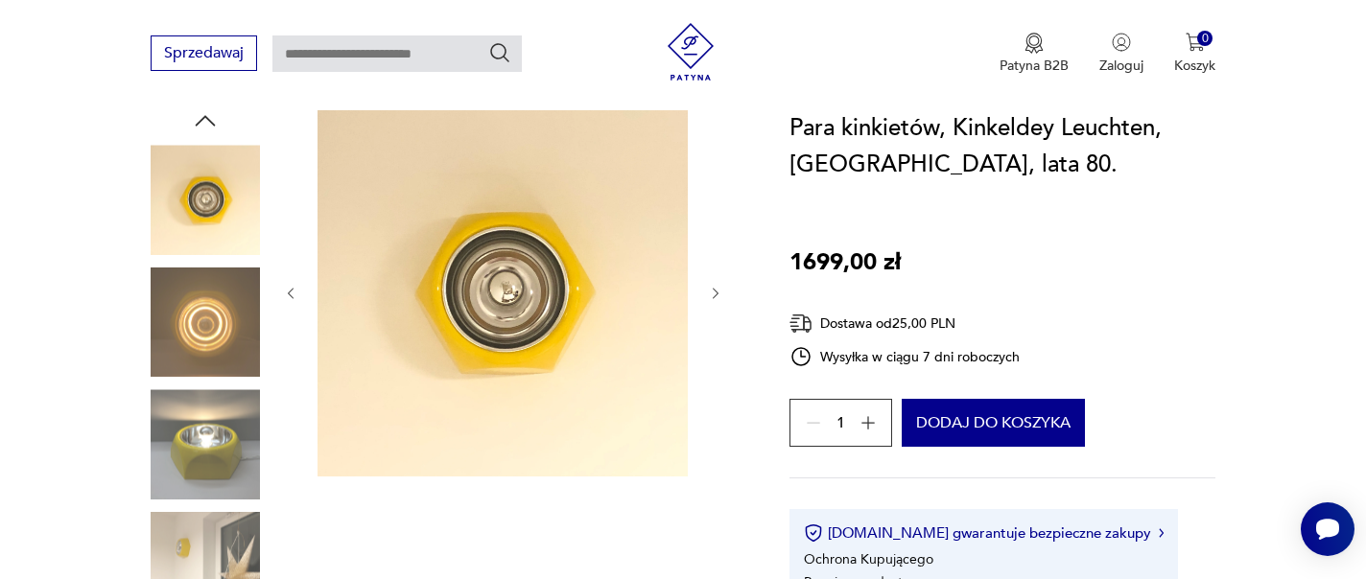
click at [199, 476] on img at bounding box center [205, 444] width 109 height 109
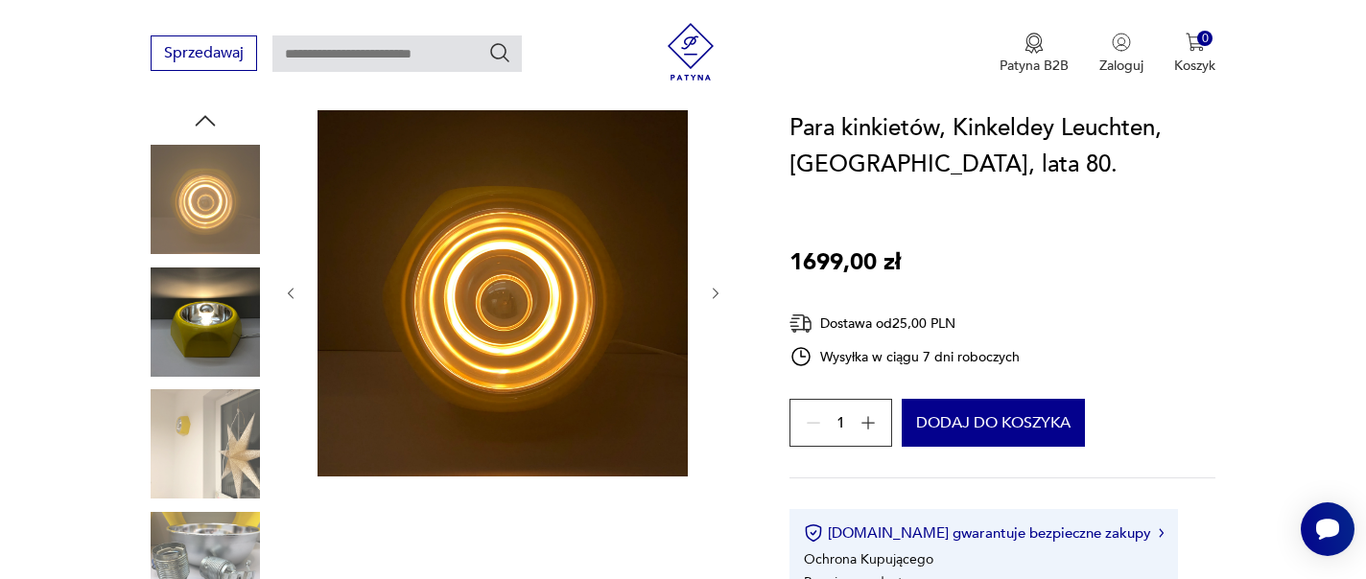
click at [199, 476] on img at bounding box center [205, 444] width 109 height 109
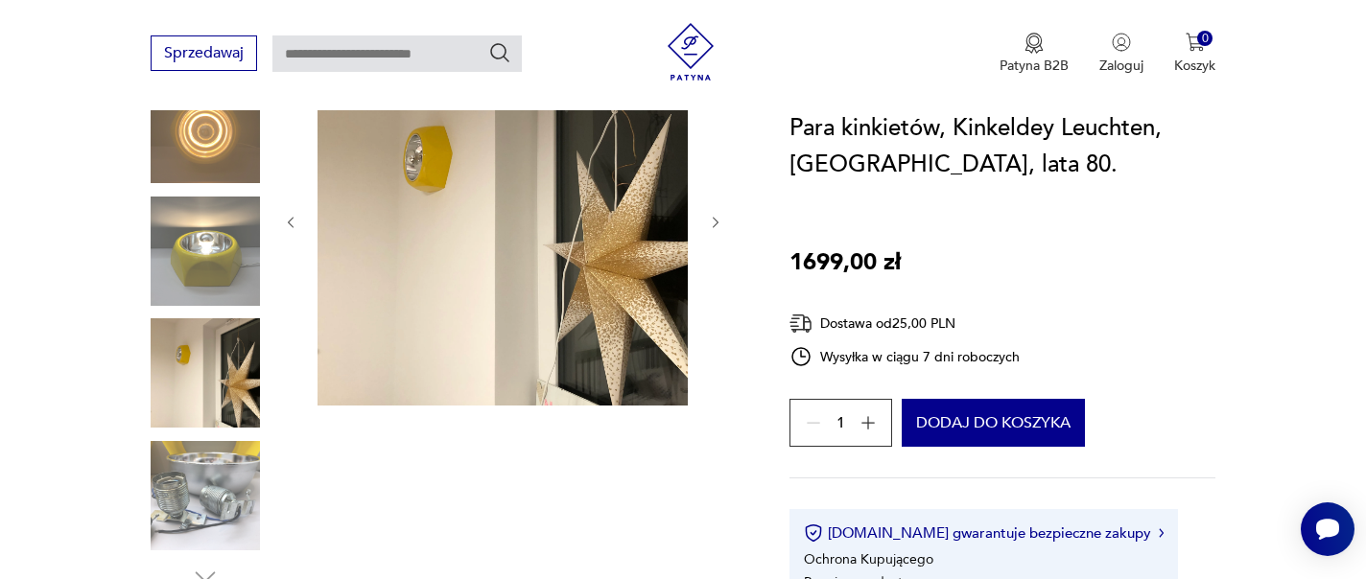
scroll to position [291, 0]
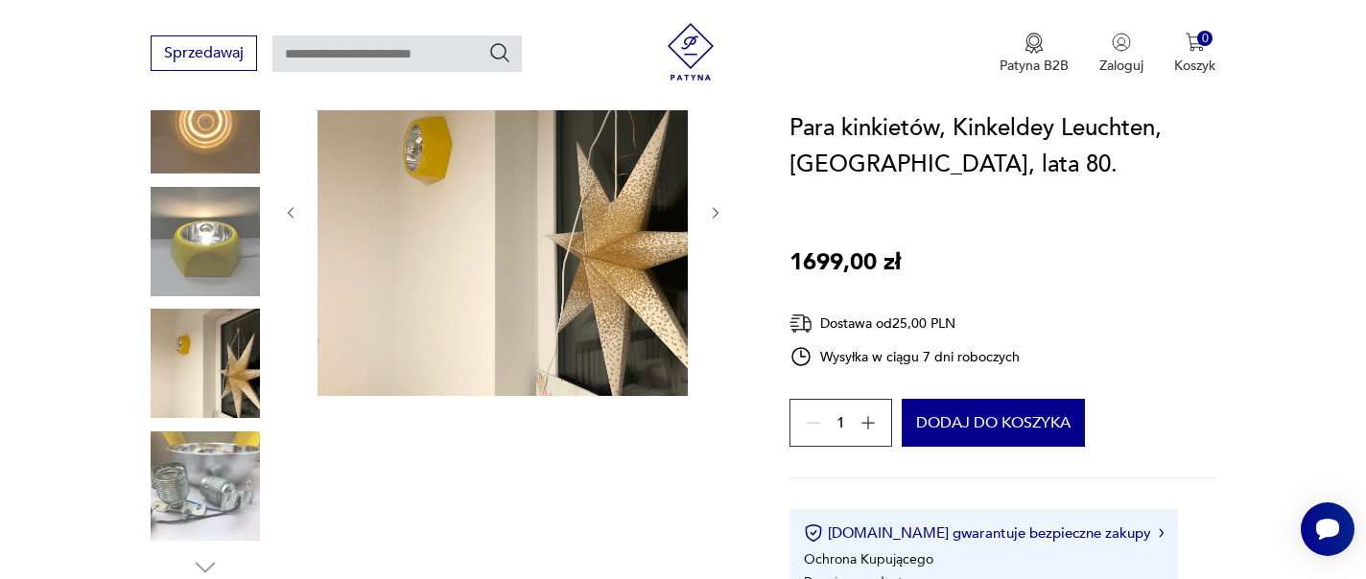
click at [199, 475] on img at bounding box center [205, 486] width 109 height 109
